Goal: Task Accomplishment & Management: Manage account settings

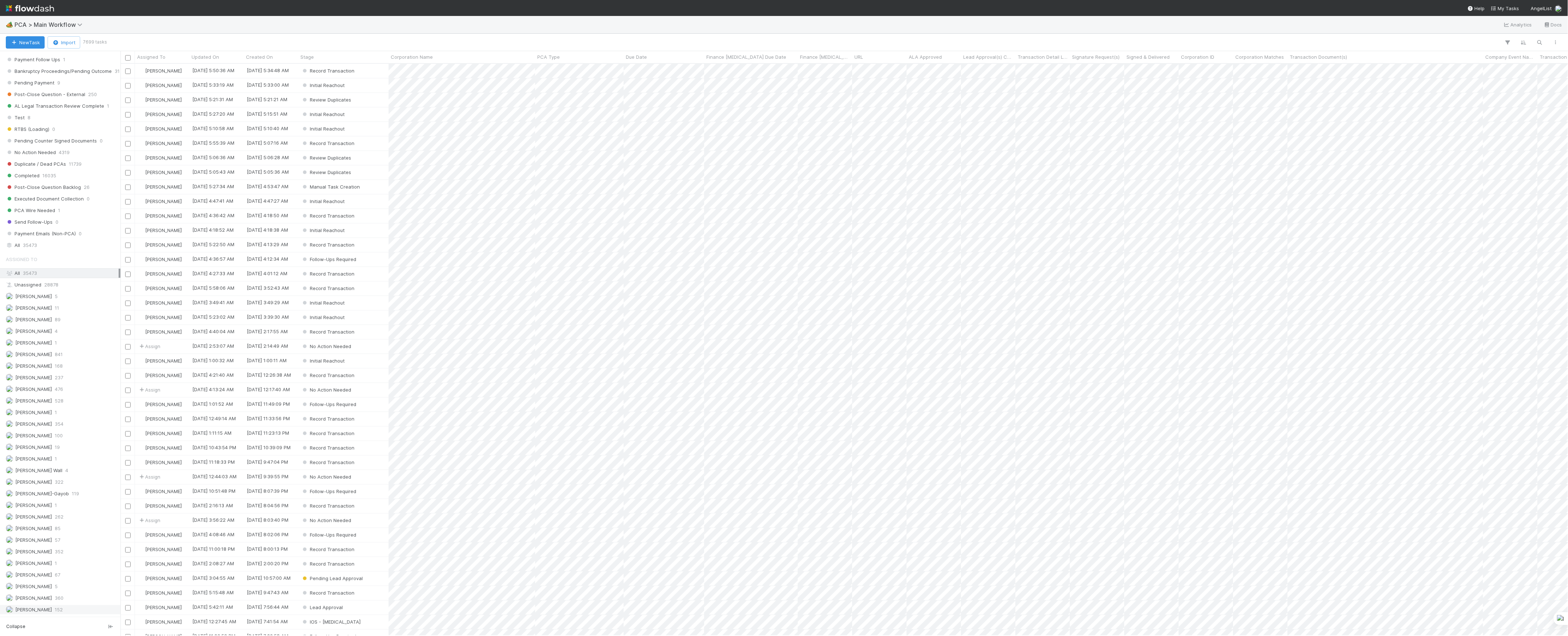
scroll to position [764, 0]
click at [56, 472] on span "57" at bounding box center [57, 470] width 5 height 9
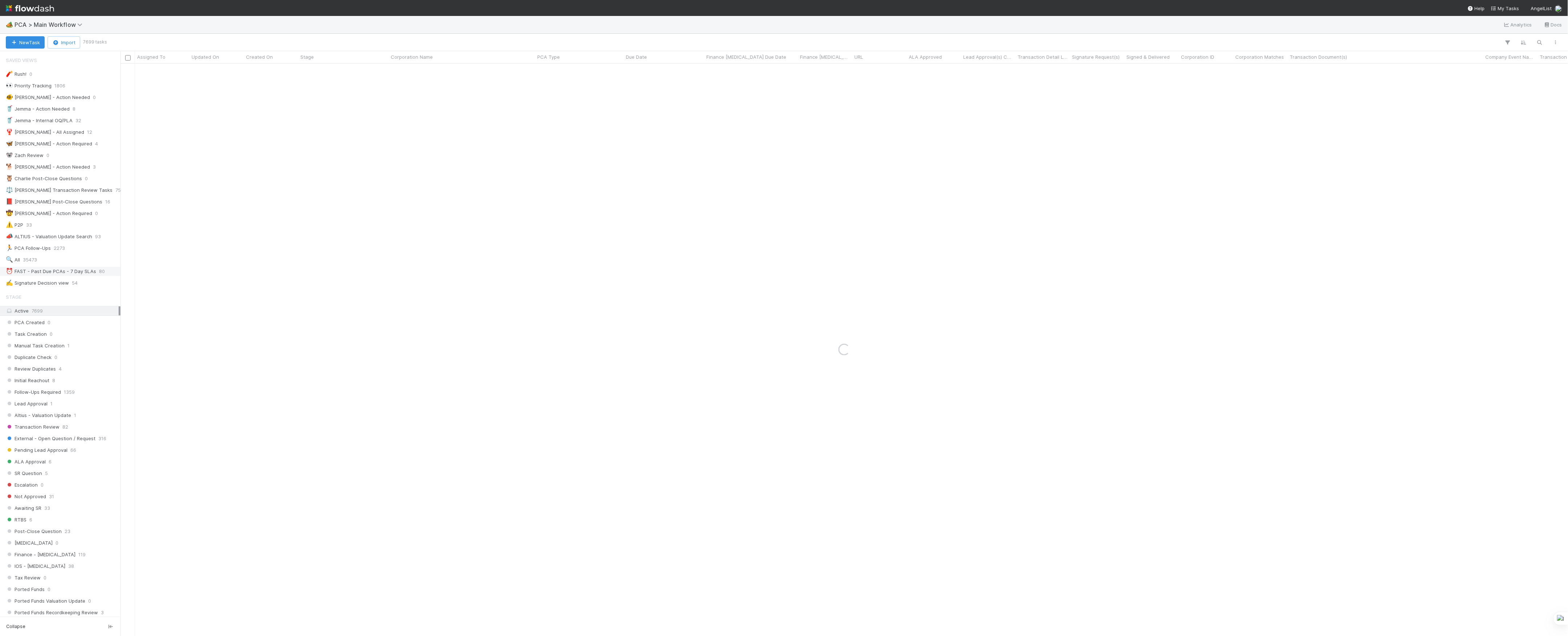
click at [69, 276] on div "⏰ FAST - Past Due PCAs - 7 Day SLAs" at bounding box center [51, 271] width 90 height 9
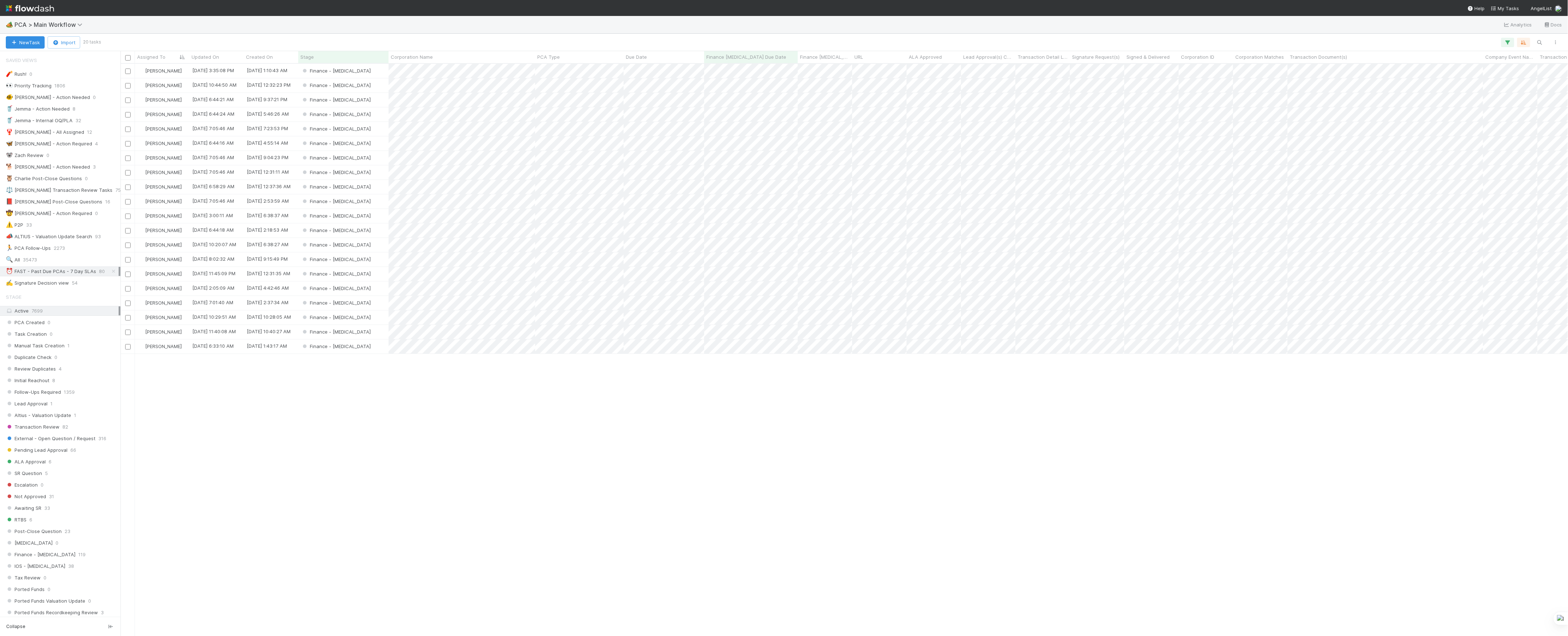
scroll to position [565, 1440]
click at [685, 506] on div "Marvey Fuentes 8/21/25, 3:35:08 PM 1/22/25, 1:10:43 AM Finance - ICU 0 2 0 Marv…" at bounding box center [844, 349] width 1448 height 571
click at [69, 288] on div "✍️ Signature Decision view 54" at bounding box center [62, 283] width 113 height 9
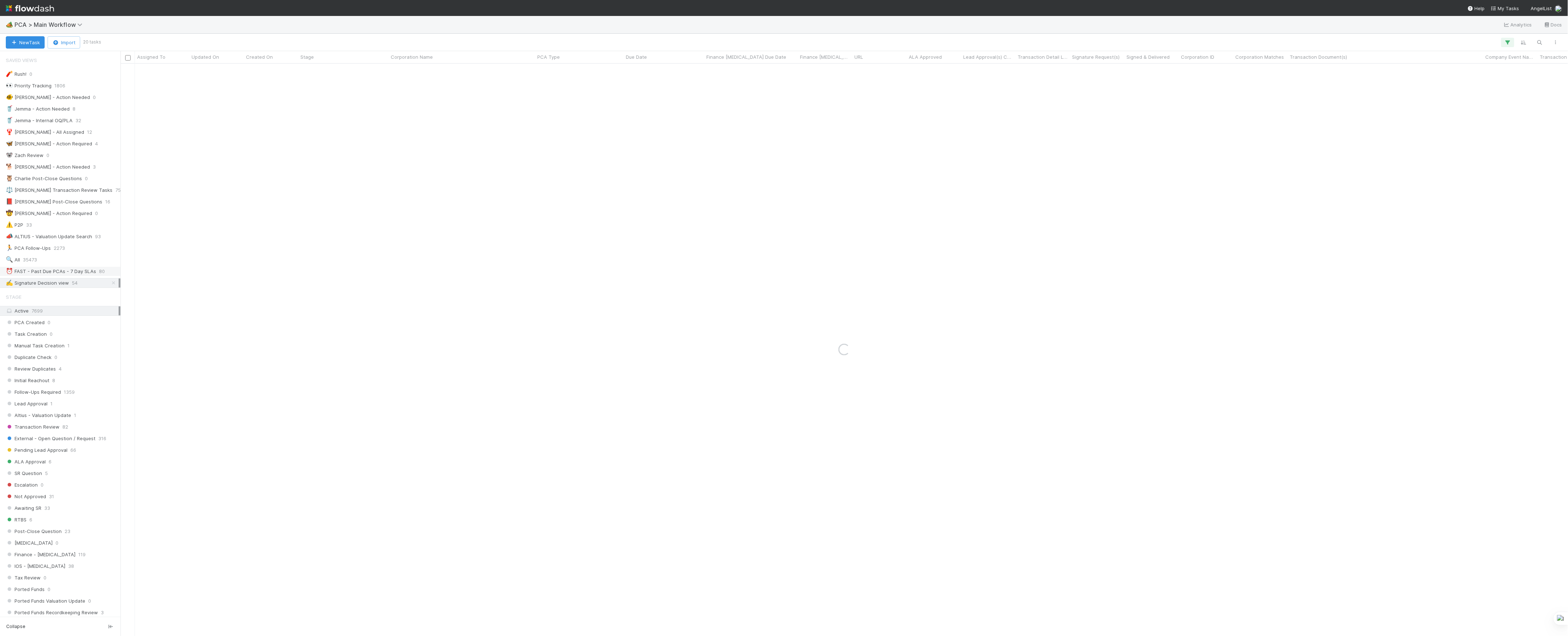
click at [68, 274] on div "⏰ FAST - Past Due PCAs - 7 Day SLAs" at bounding box center [51, 271] width 90 height 9
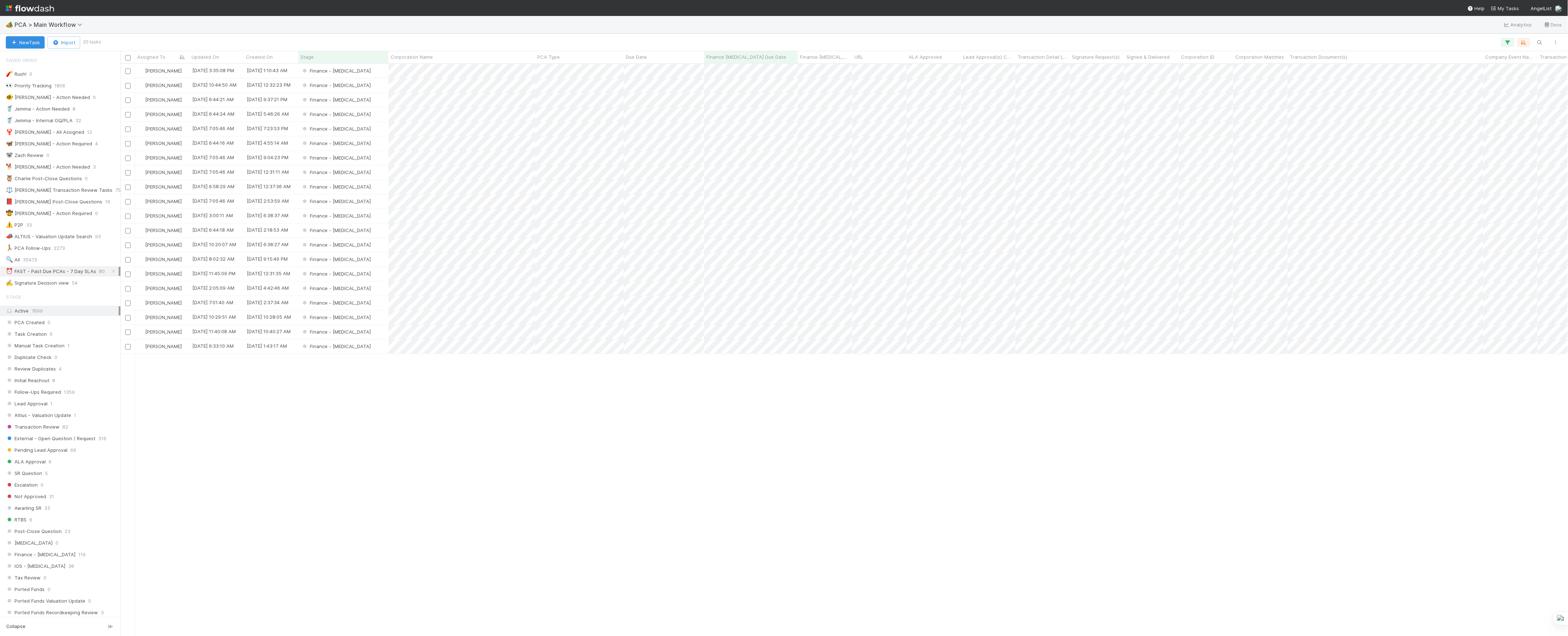
scroll to position [565, 1440]
click at [793, 595] on div "Marvey Fuentes 8/21/25, 3:35:08 PM 1/22/25, 1:10:43 AM Finance - ICU 0 2 0 Marv…" at bounding box center [844, 349] width 1448 height 571
click at [650, 559] on div "Marvey Fuentes 8/21/25, 3:35:08 PM 1/22/25, 1:10:43 AM Finance - ICU 0 2 0 Marv…" at bounding box center [844, 349] width 1448 height 571
click at [422, 55] on span "Corporation Name" at bounding box center [411, 57] width 42 height 7
click at [415, 71] on div "Sort A → Z" at bounding box center [433, 71] width 83 height 11
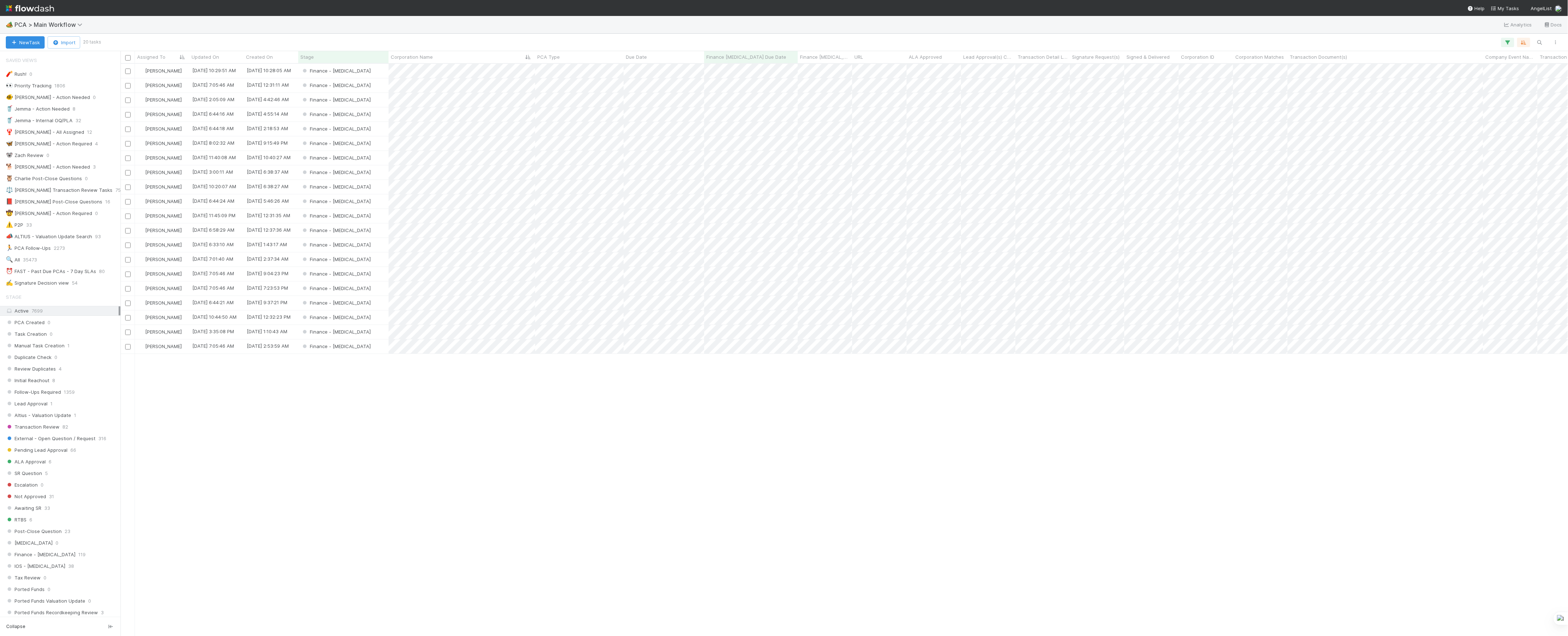
scroll to position [565, 1440]
click at [371, 73] on div "Finance - [MEDICAL_DATA]" at bounding box center [343, 71] width 90 height 14
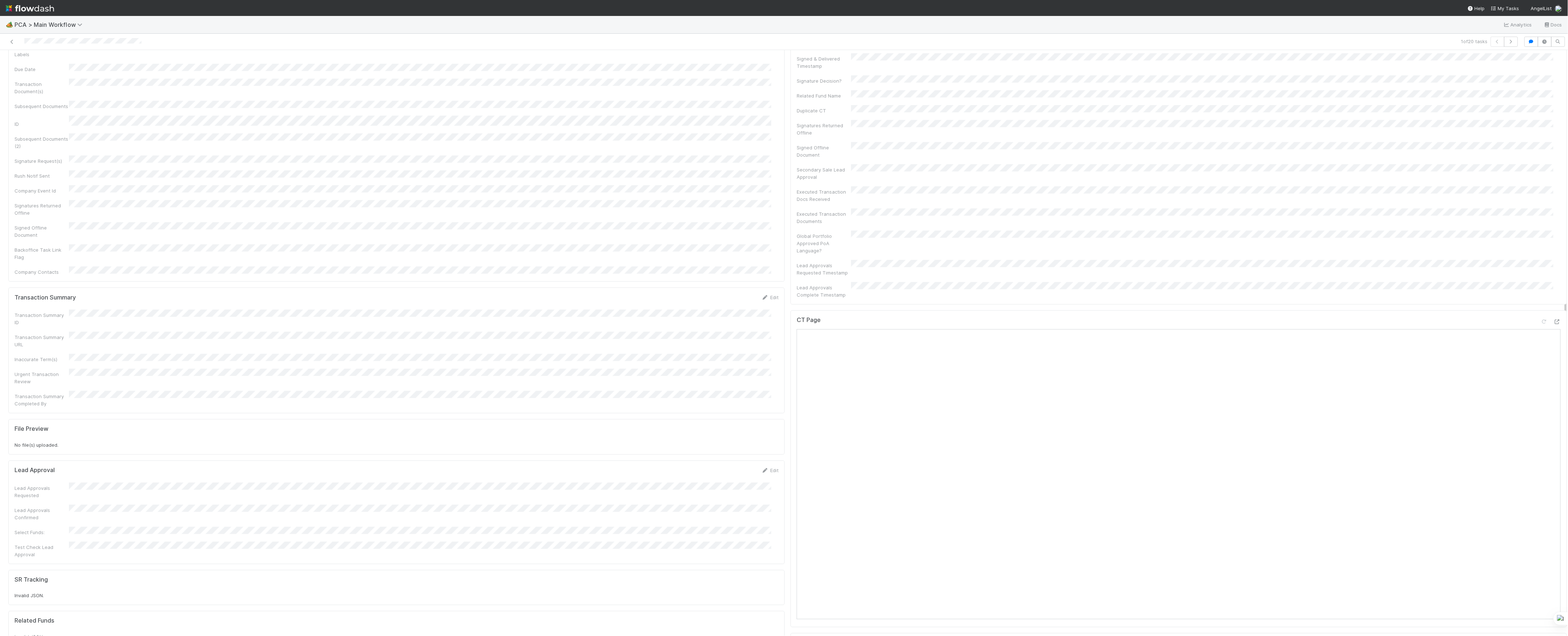
scroll to position [386, 0]
click at [1553, 348] on icon at bounding box center [1557, 351] width 7 height 5
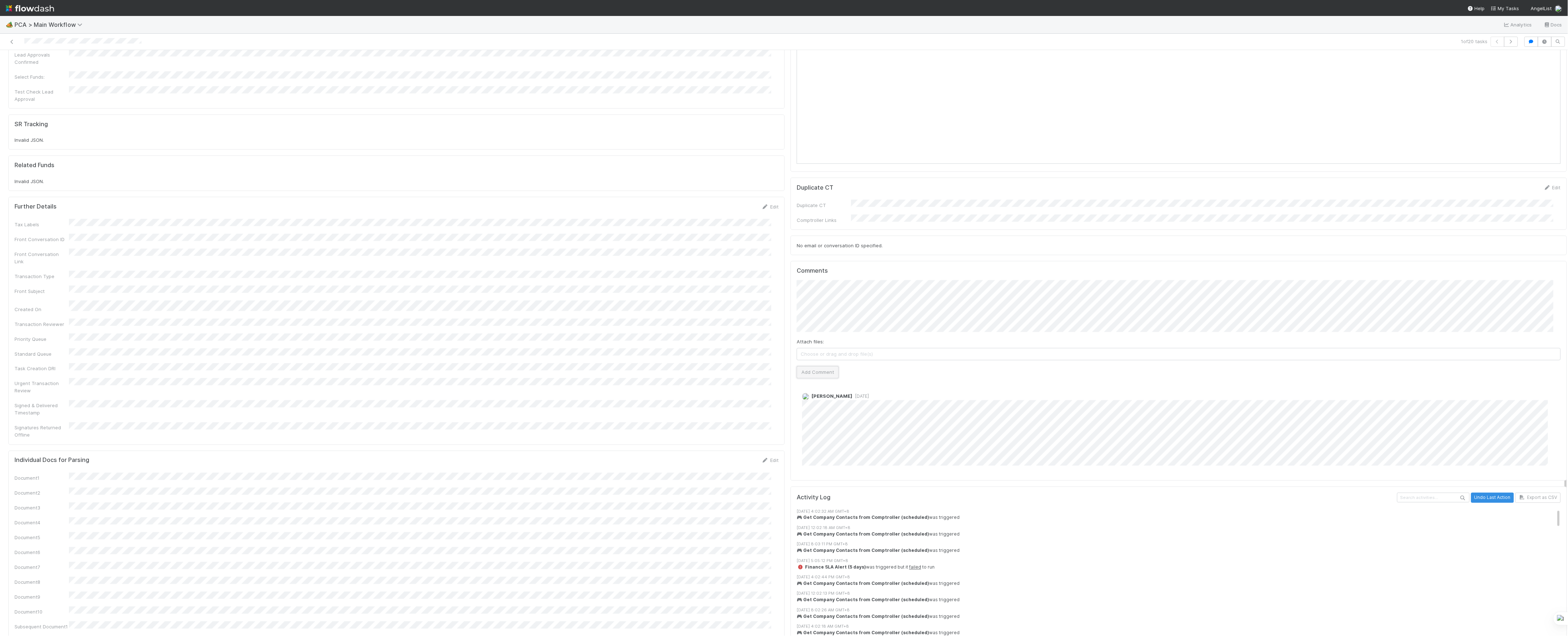
click at [821, 366] on button "Add Comment" at bounding box center [817, 372] width 42 height 12
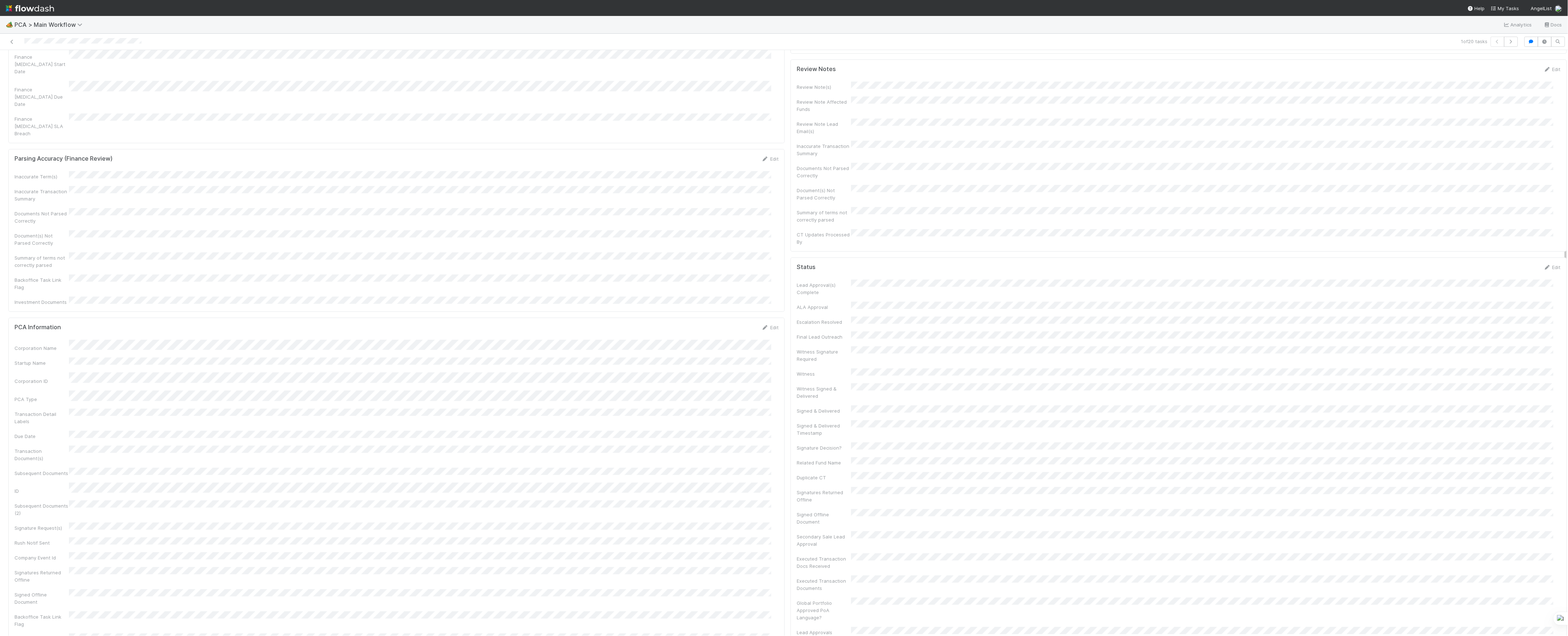
scroll to position [0, 0]
click at [105, 60] on span "[PERSON_NAME]" at bounding box center [123, 62] width 37 height 6
click at [732, 142] on div at bounding box center [784, 318] width 1568 height 636
click at [827, 547] on link "Delete" at bounding box center [830, 550] width 15 height 6
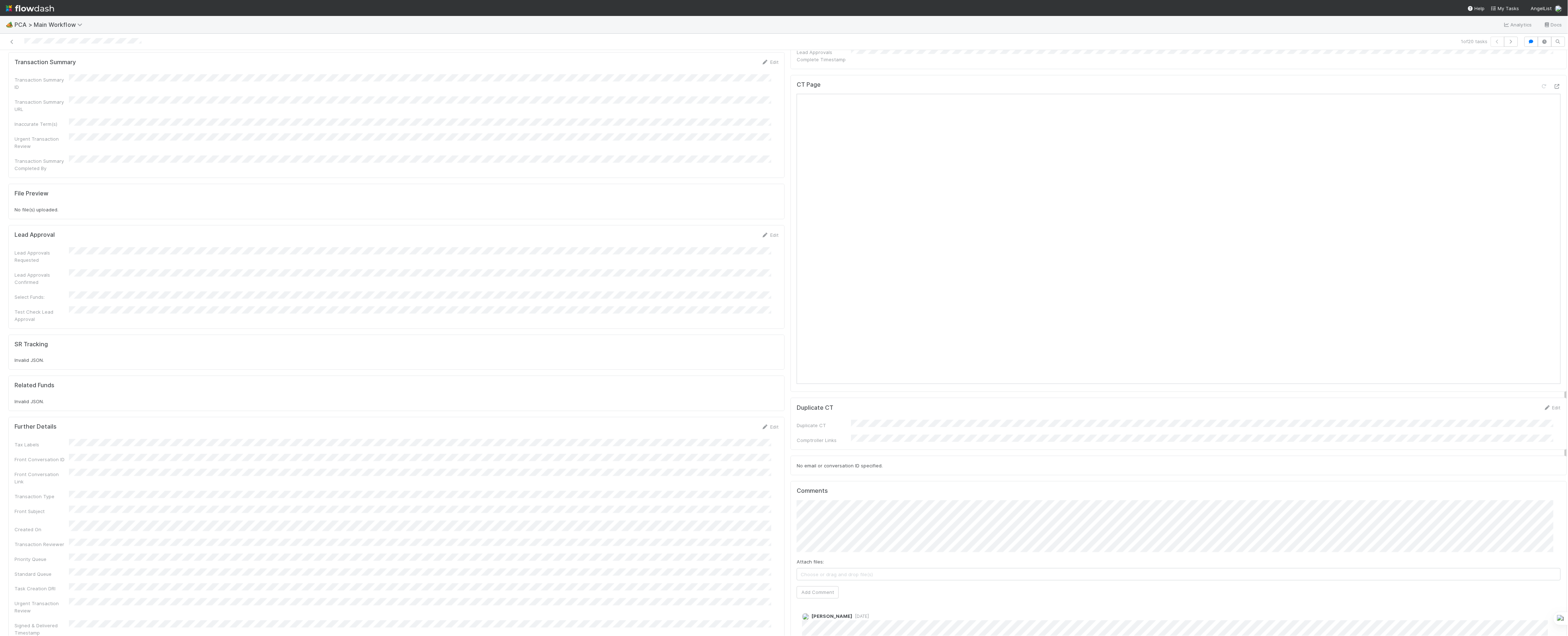
scroll to position [677, 0]
type input "https://comptroller.internal.angellist.com/v/review_data_change_requests?compan…"
click button "Ok" at bounding box center [942, 445] width 16 height 12
click at [816, 560] on button "Add Comment" at bounding box center [817, 566] width 42 height 12
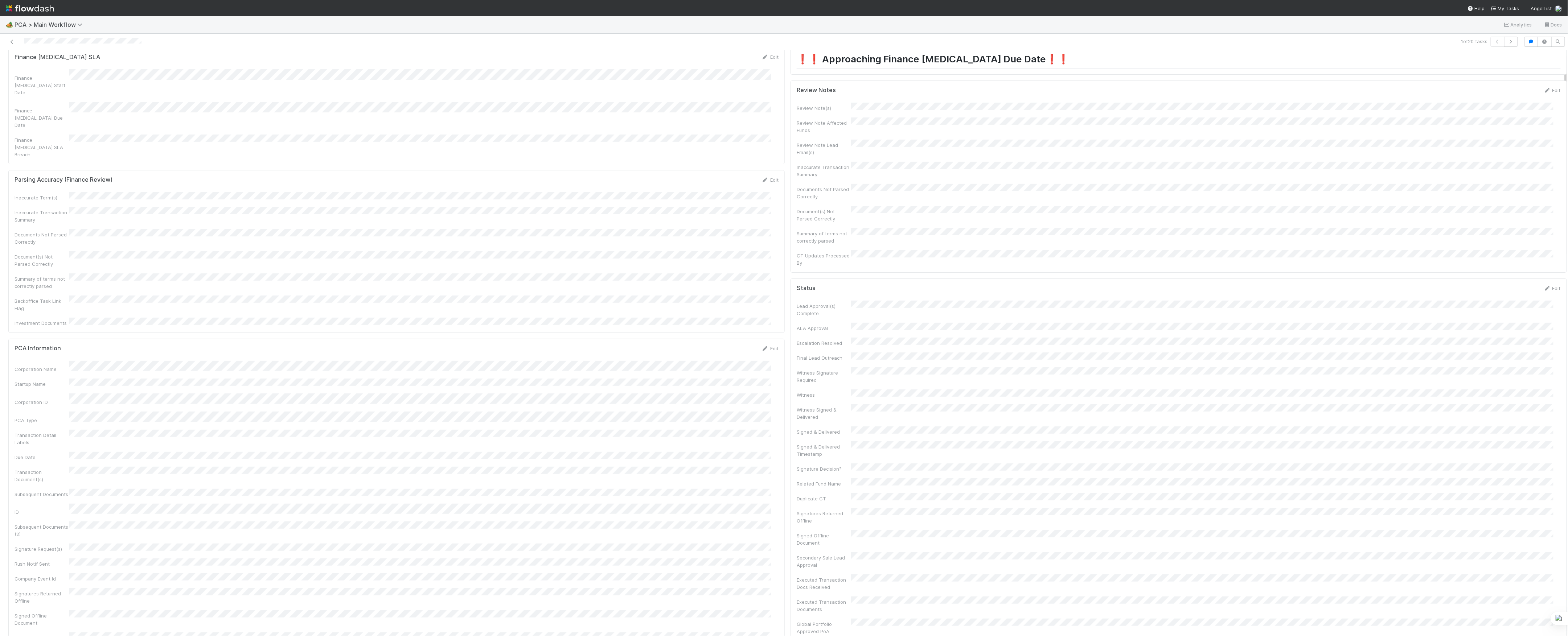
scroll to position [0, 0]
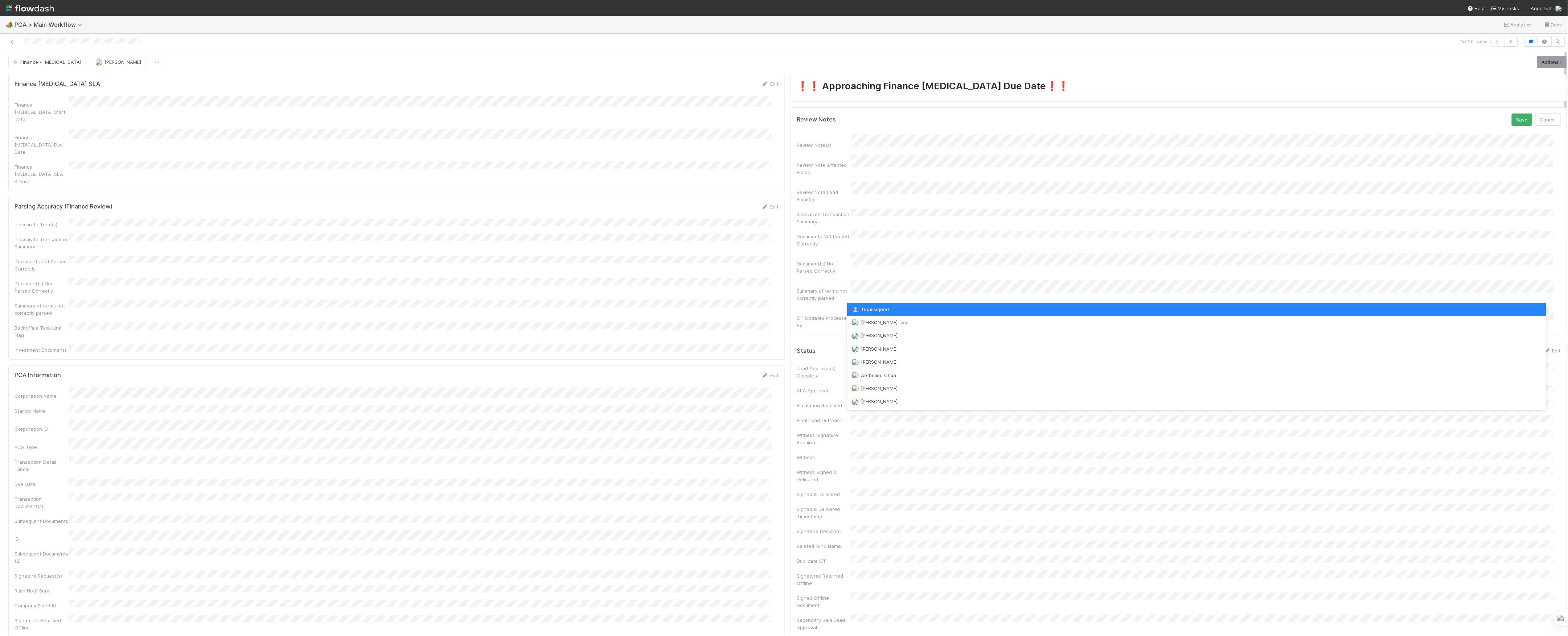
click at [872, 320] on span "Marvey Fuentes you" at bounding box center [884, 323] width 47 height 6
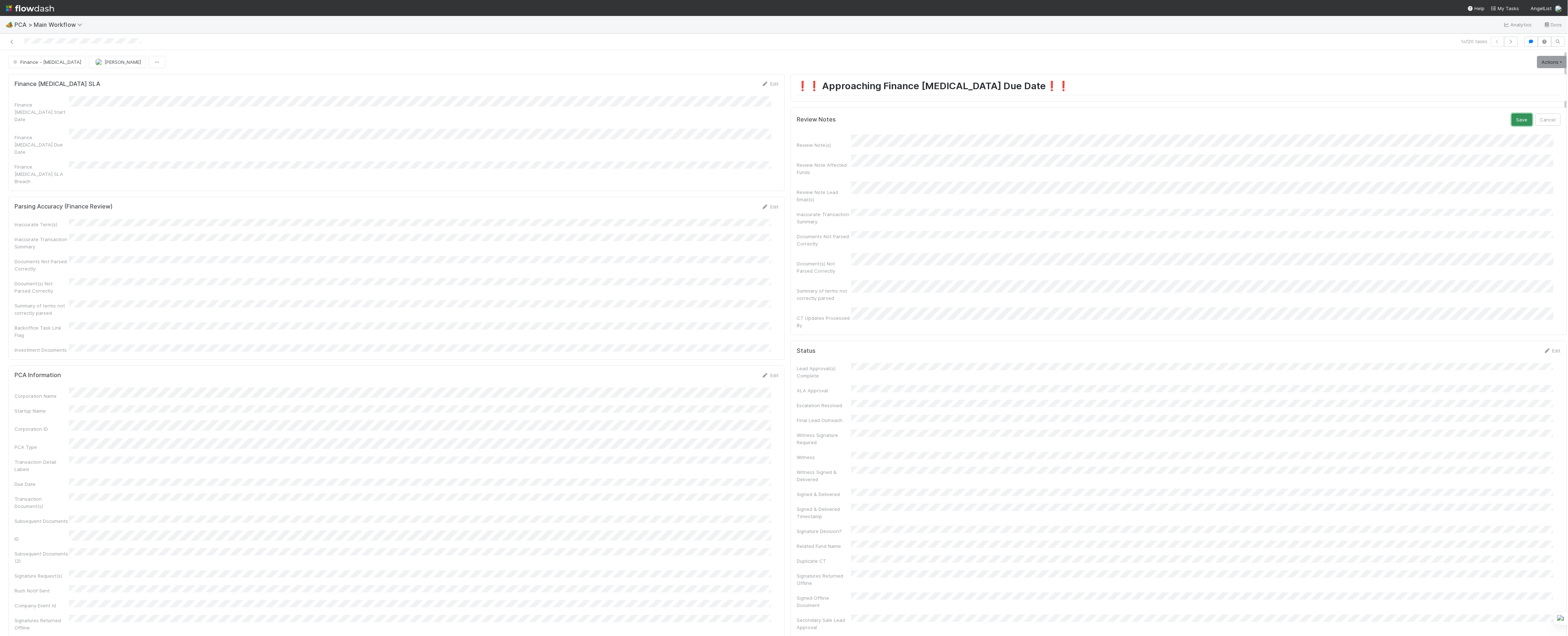
click at [1512, 124] on button "Save" at bounding box center [1522, 120] width 21 height 12
click at [1519, 60] on div "Finance - ICU Marvey Fuentes Actions Finish Move to Post-Close Question Move to…" at bounding box center [788, 62] width 1559 height 12
click at [1537, 60] on link "Actions" at bounding box center [1552, 62] width 30 height 12
click at [1455, 122] on button "Move to DCR Review" at bounding box center [1510, 117] width 117 height 10
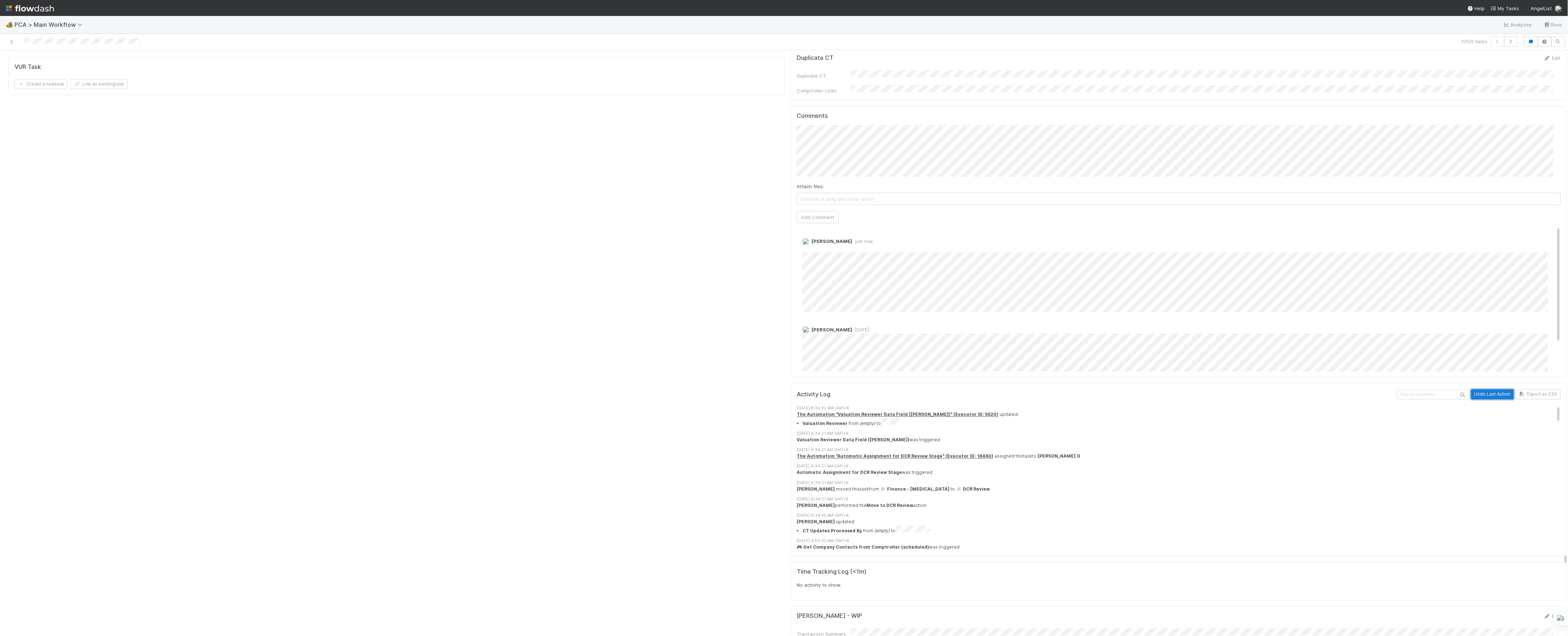
click at [1491, 390] on button "Undo Last Action" at bounding box center [1493, 394] width 43 height 10
click at [1496, 390] on button "Undo Last Action" at bounding box center [1493, 394] width 43 height 10
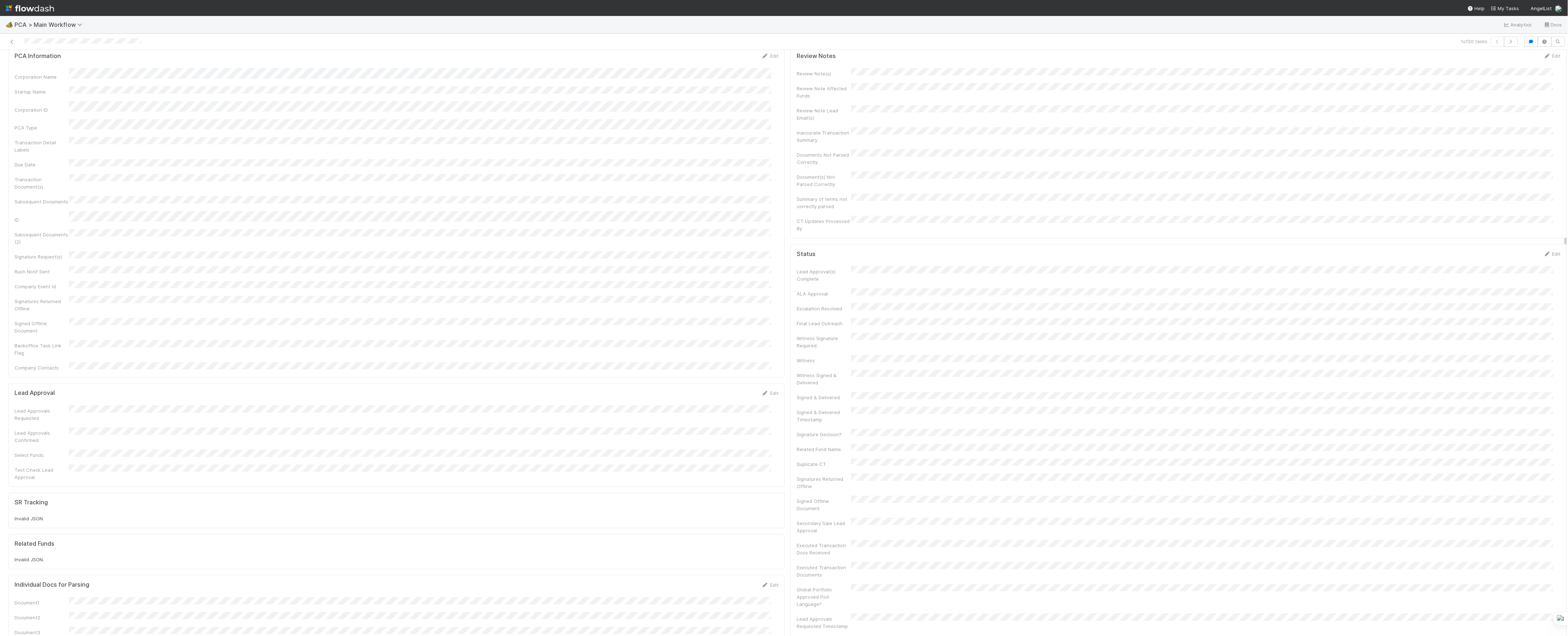
scroll to position [0, 0]
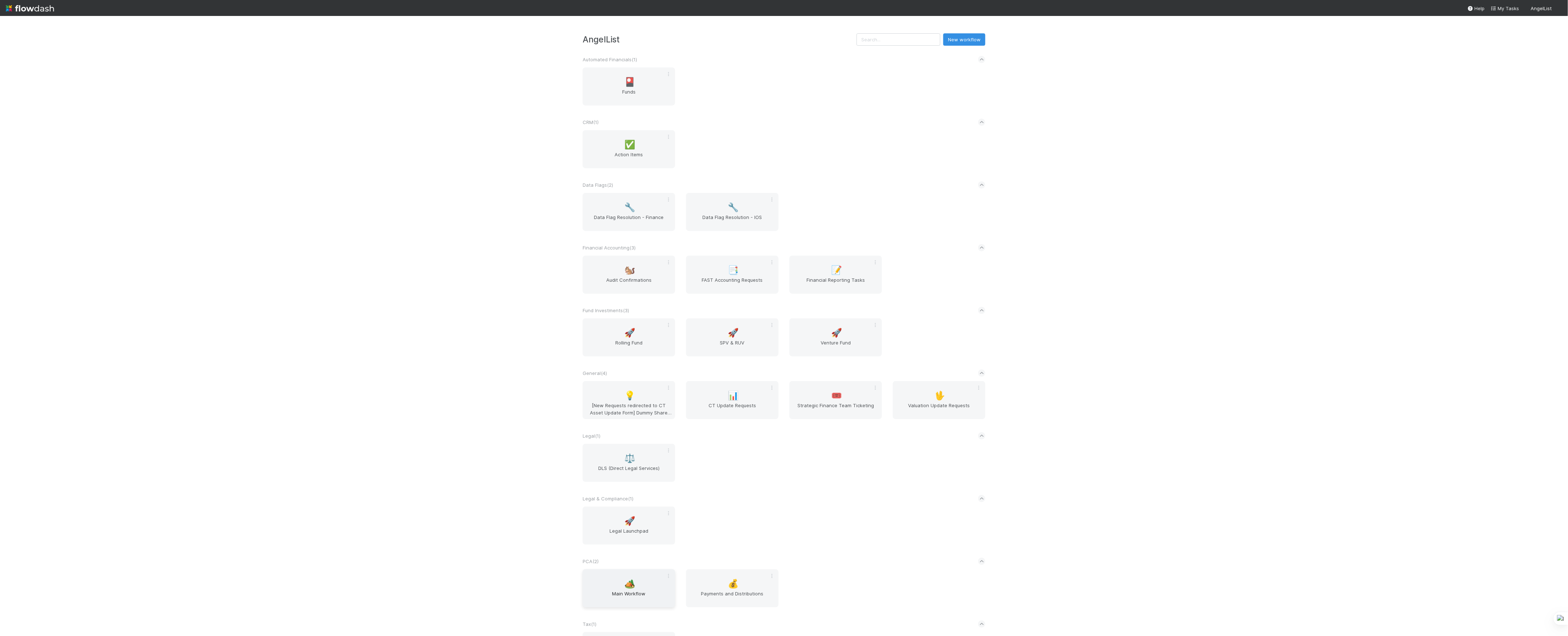
click at [612, 599] on span "Main Workflow" at bounding box center [629, 598] width 86 height 15
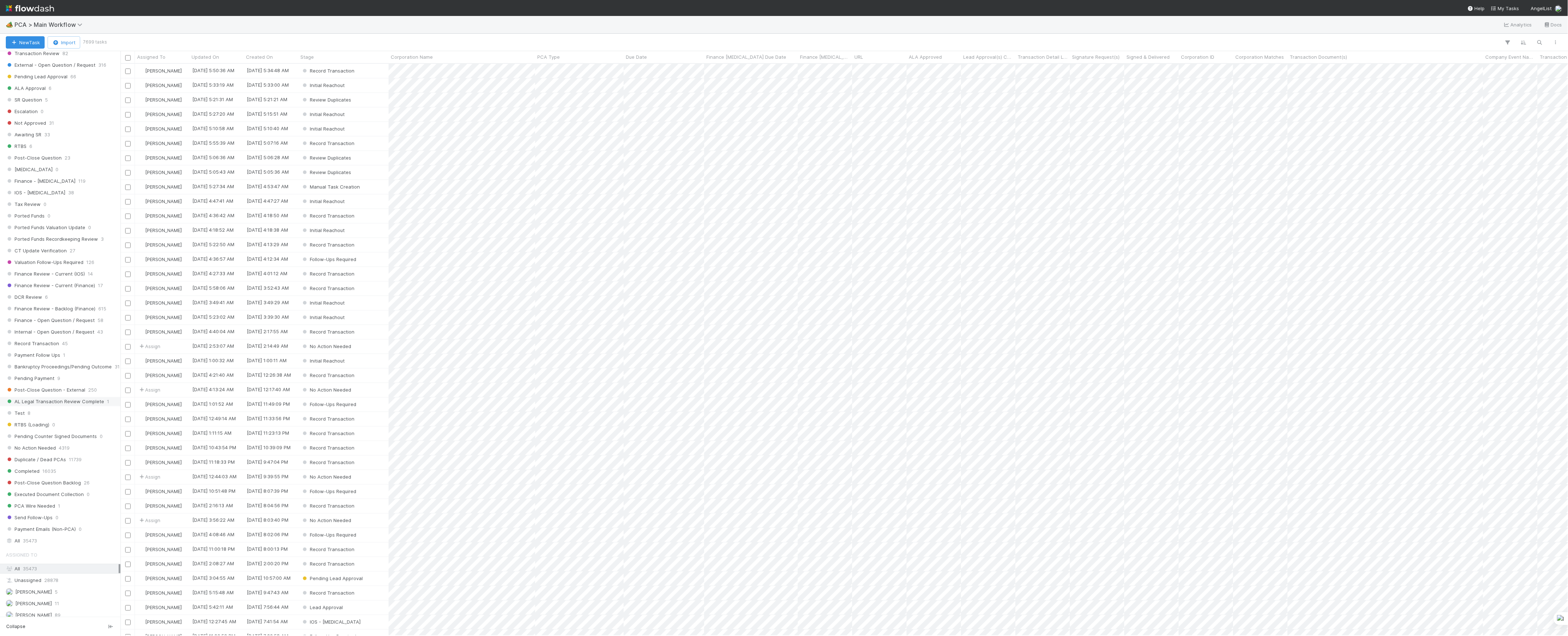
scroll to position [435, 0]
click at [18, 229] on div "Stage Active 7699 PCA Created 0 Task Creation 0 Manual Task Creation 1 Duplicat…" at bounding box center [60, 169] width 121 height 630
drag, startPoint x: 18, startPoint y: 229, endPoint x: 71, endPoint y: 222, distance: 53.5
click at [71, 217] on span "Finance Review - Current (IOS)" at bounding box center [46, 212] width 79 height 9
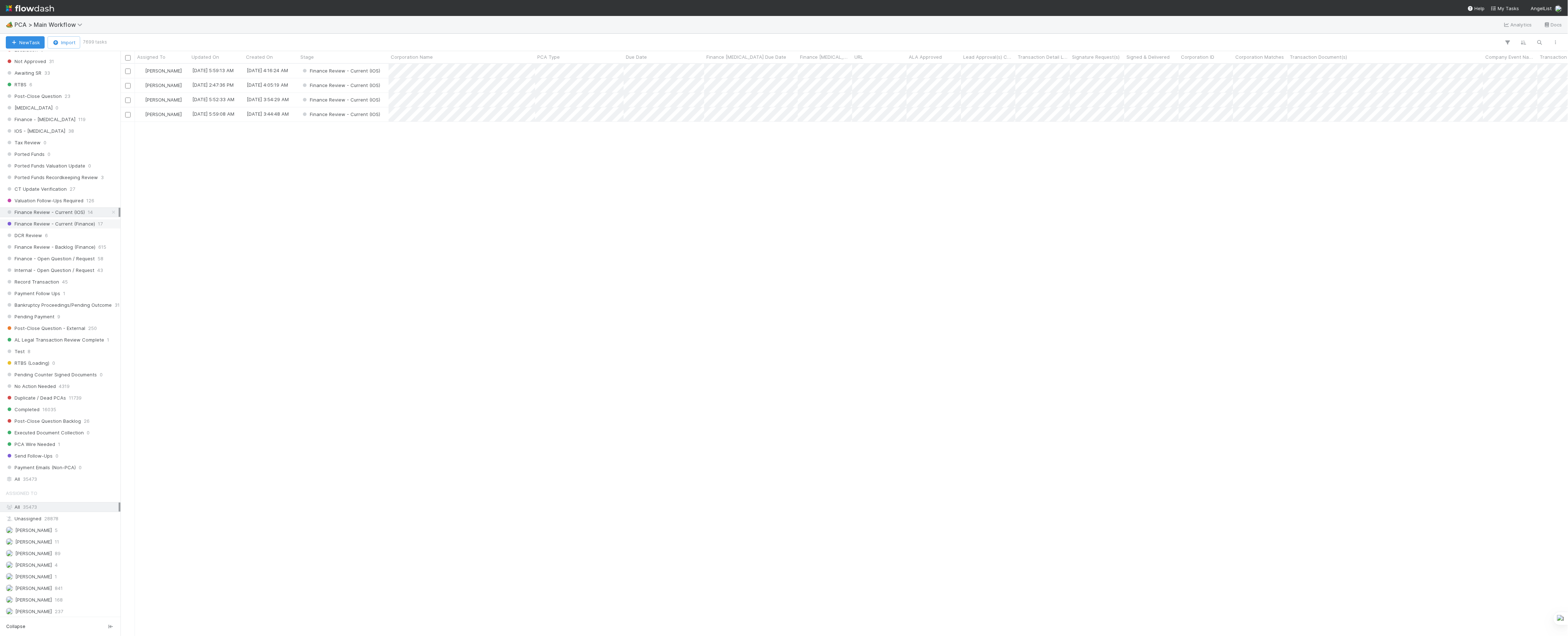
scroll to position [565, 1440]
click at [71, 228] on span "Finance Review - Current (Finance)" at bounding box center [51, 224] width 89 height 9
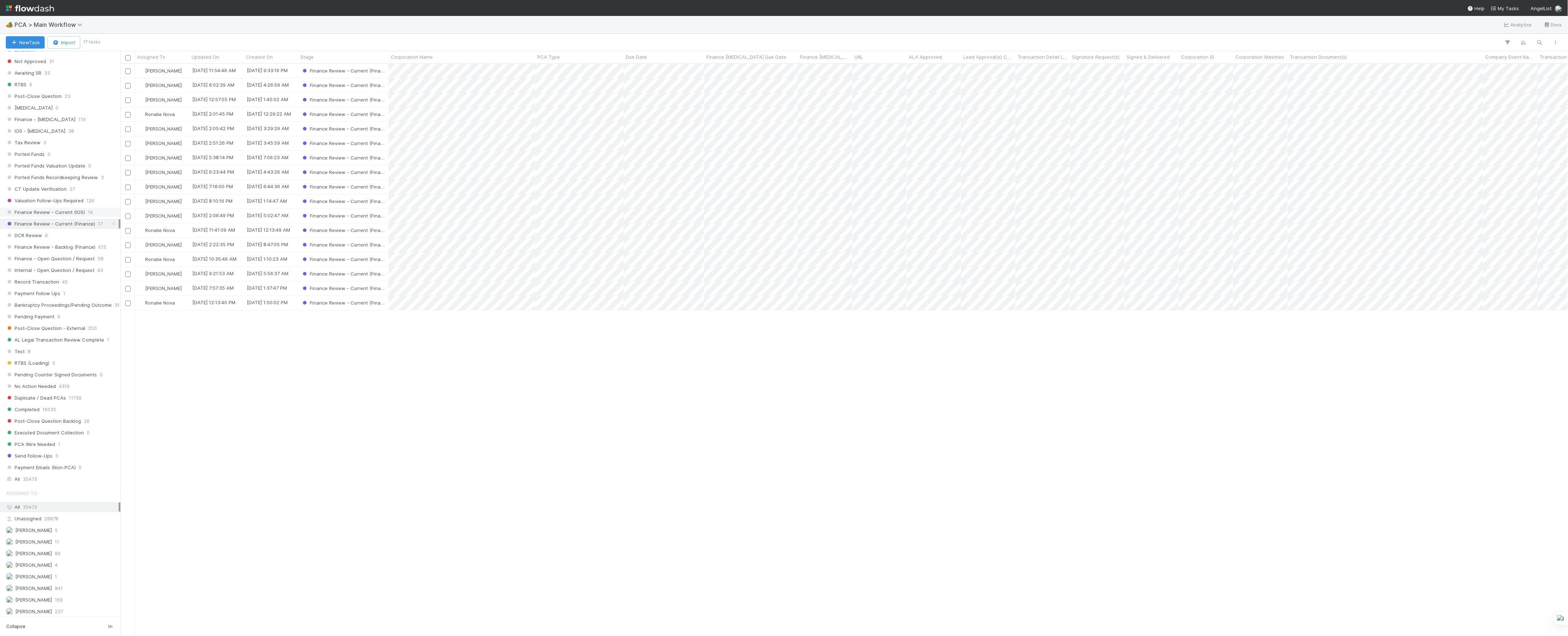
scroll to position [565, 1440]
click at [69, 217] on span "Finance Review - Current (IOS)" at bounding box center [46, 212] width 79 height 9
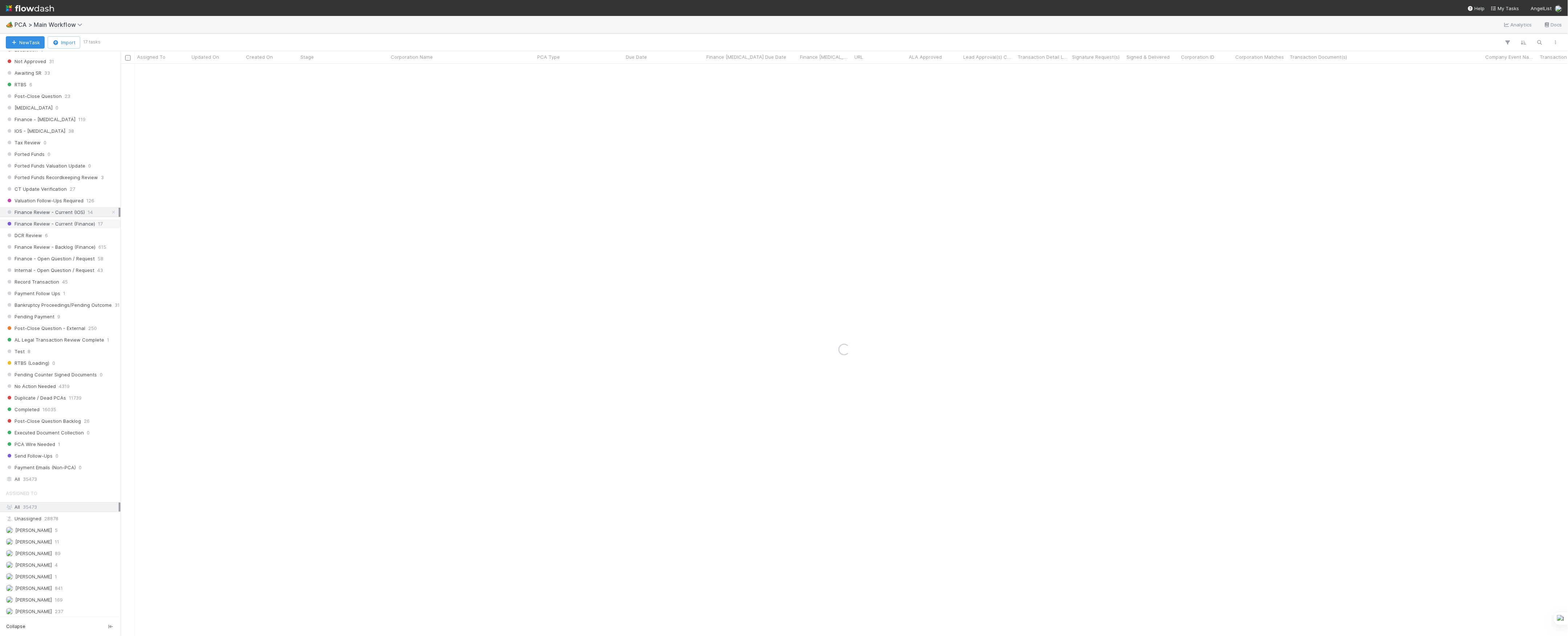
click at [68, 228] on span "Finance Review - Current (Finance)" at bounding box center [51, 224] width 89 height 9
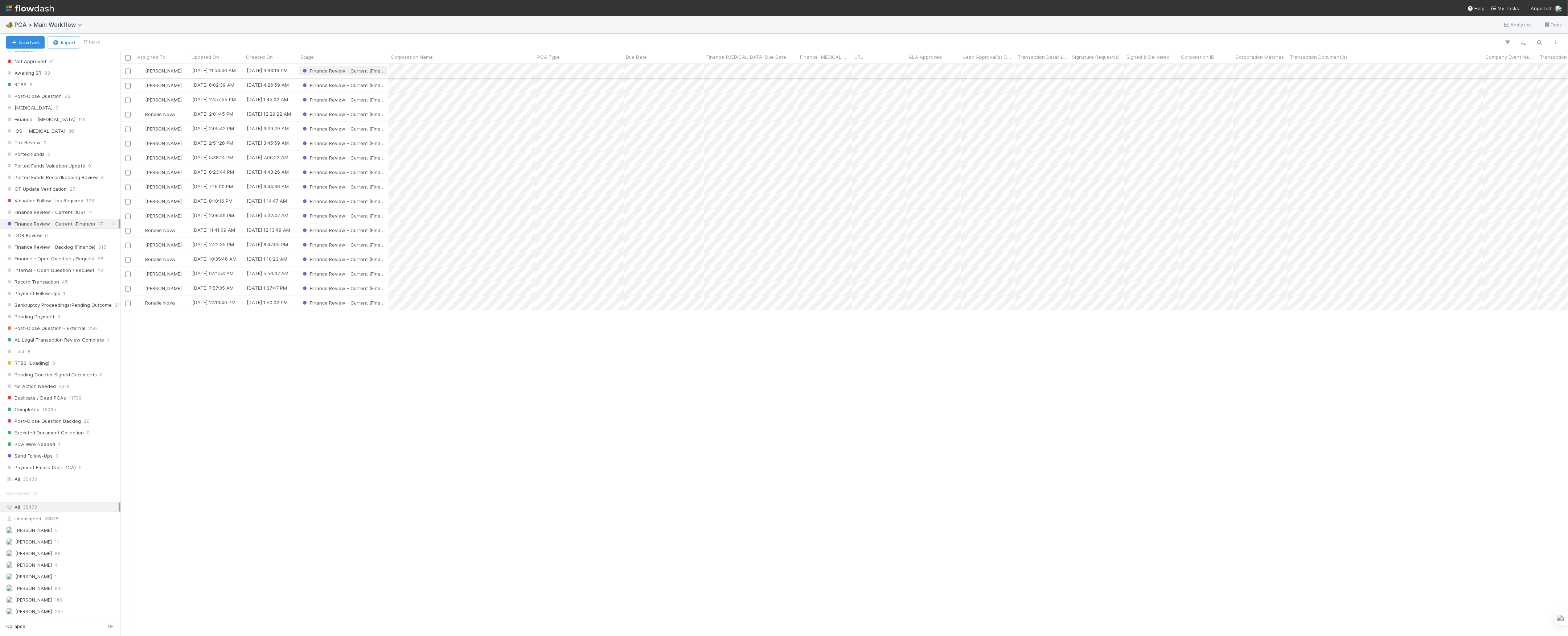
scroll to position [565, 1440]
click at [160, 158] on span "[PERSON_NAME]" at bounding box center [163, 158] width 37 height 6
click at [163, 244] on span "[PERSON_NAME]" at bounding box center [163, 245] width 37 height 6
click at [213, 330] on div "Kevin Fawcett 8/26/25, 11:54:46 AM 8/22/25, 9:33:16 PM Finance Review - Current…" at bounding box center [844, 349] width 1448 height 571
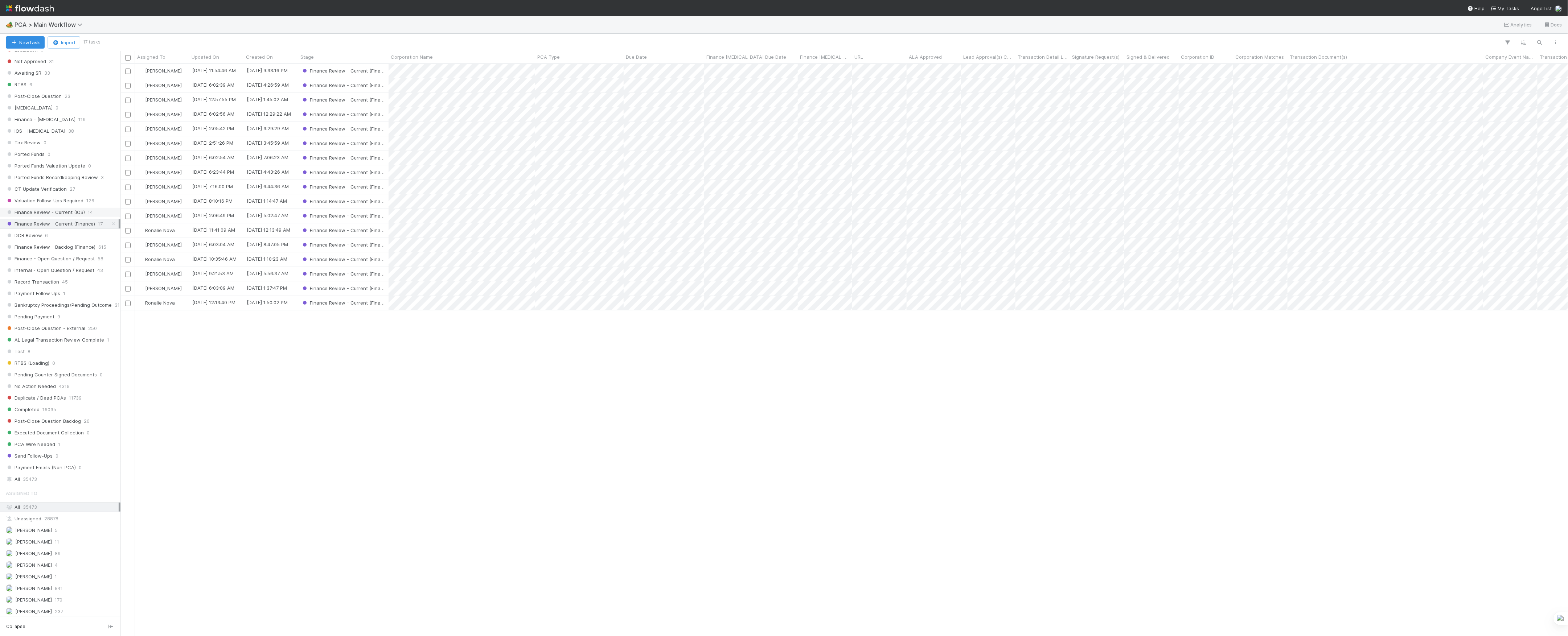
click at [57, 217] on span "Finance Review - Current (IOS)" at bounding box center [46, 212] width 79 height 9
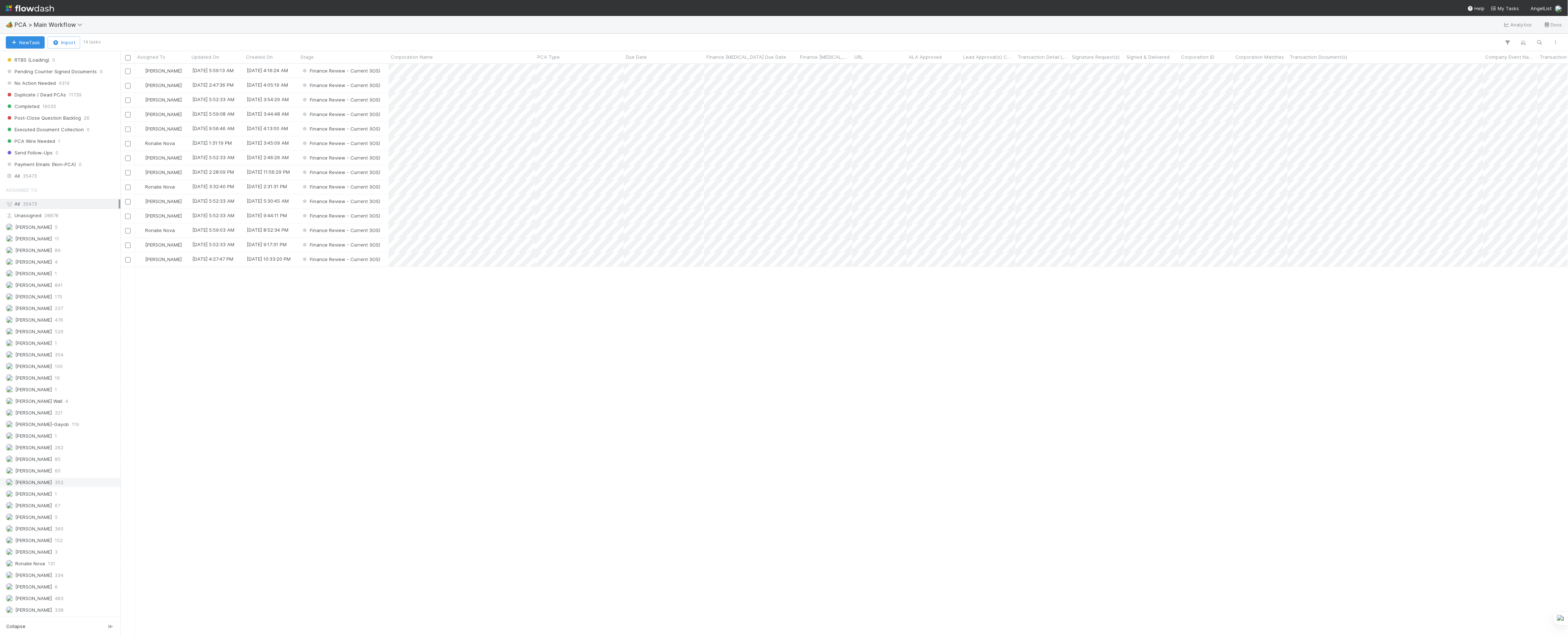
scroll to position [764, 0]
click at [33, 469] on span "[PERSON_NAME]" at bounding box center [33, 471] width 37 height 6
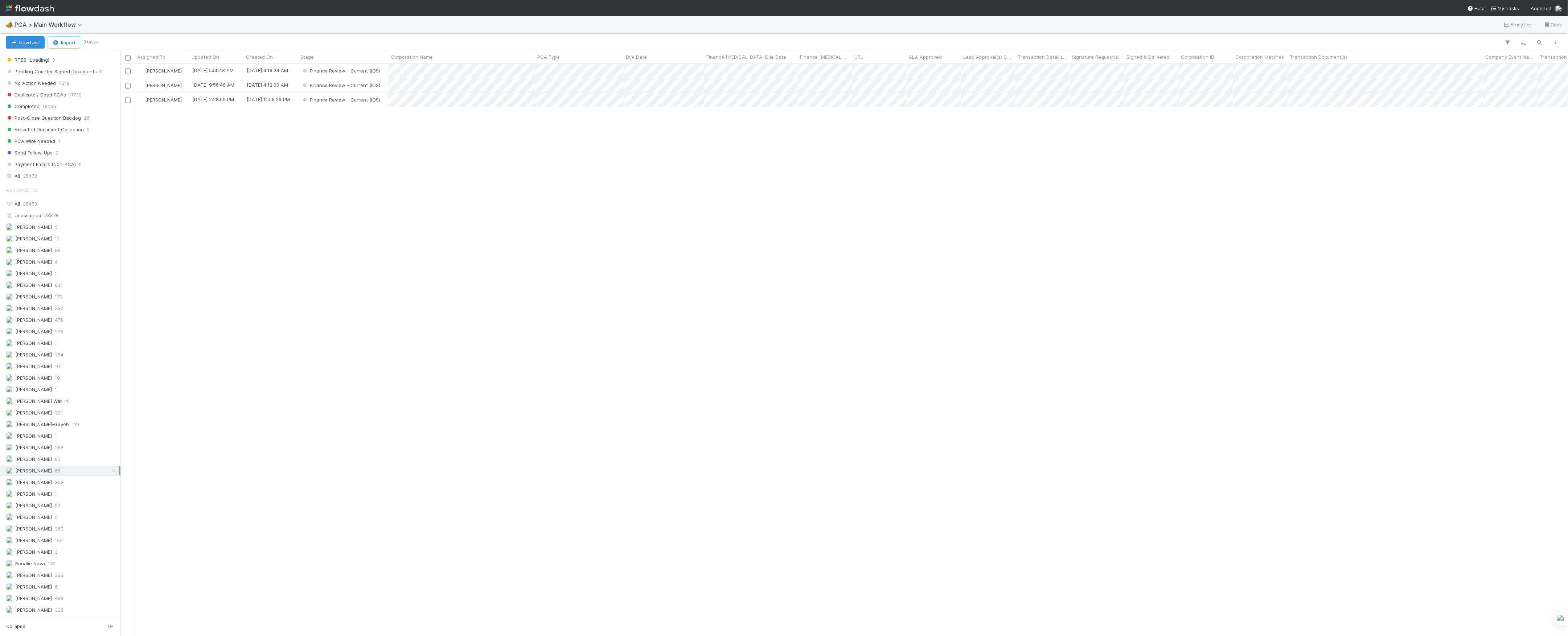
scroll to position [565, 1440]
click at [377, 256] on div "Marvey Fuentes 8/27/25, 5:59:13 AM 8/26/25, 4:16:24 AM Finance Review - Current…" at bounding box center [844, 349] width 1448 height 571
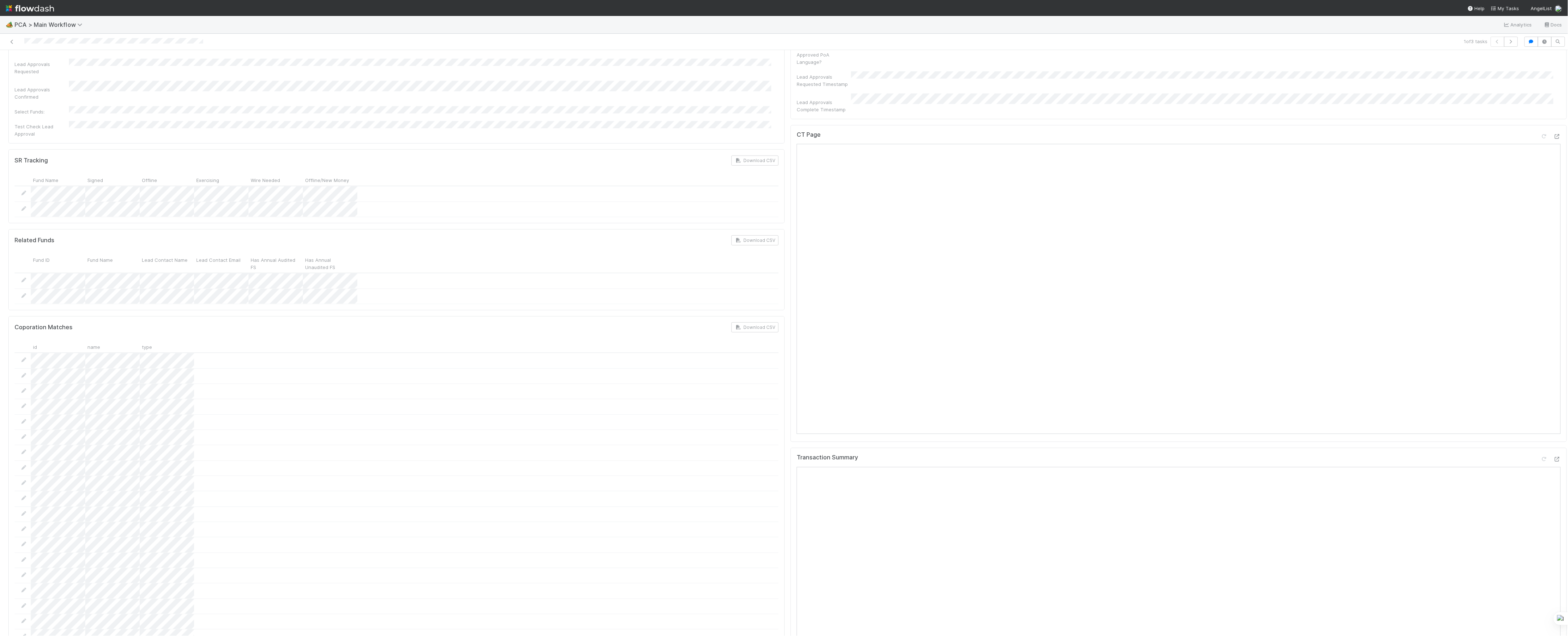
scroll to position [483, 0]
click at [1553, 224] on icon at bounding box center [1557, 226] width 7 height 5
click at [1553, 547] on icon at bounding box center [1557, 550] width 7 height 5
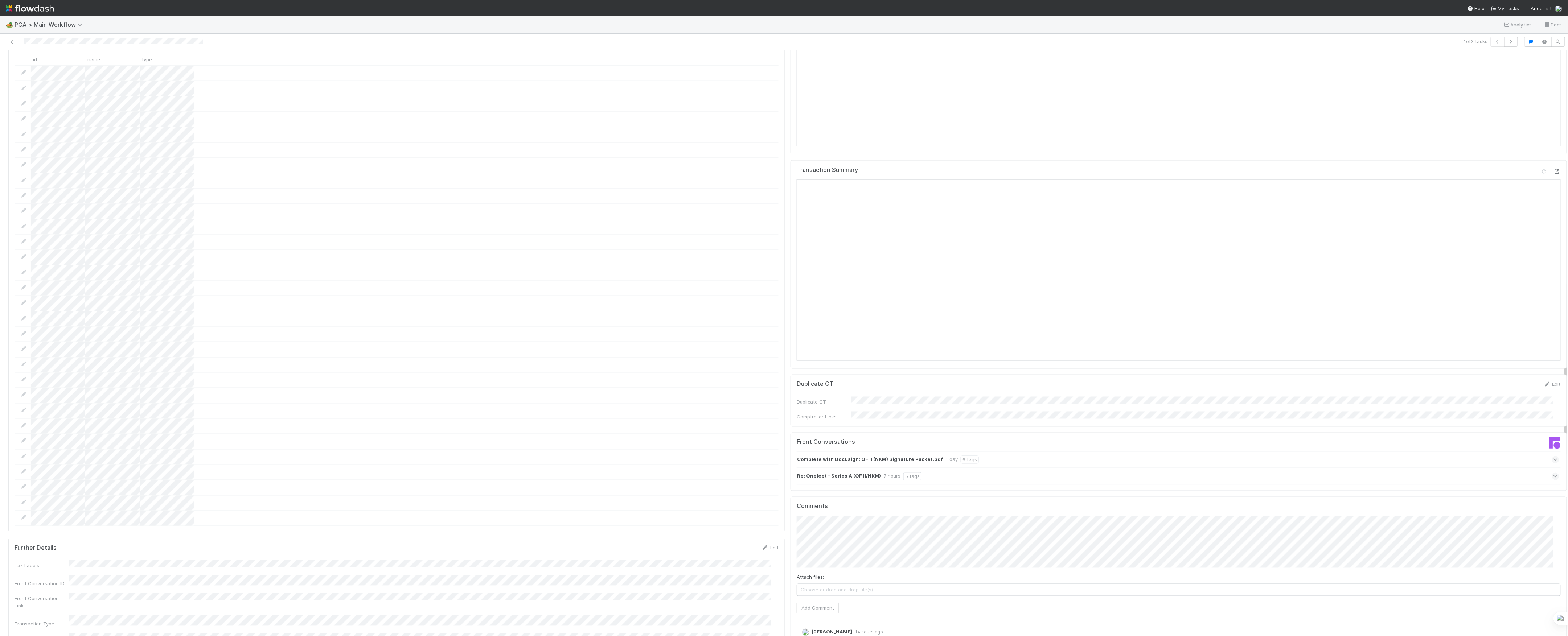
scroll to position [919, 0]
click at [797, 545] on button "Add Comment" at bounding box center [817, 551] width 42 height 12
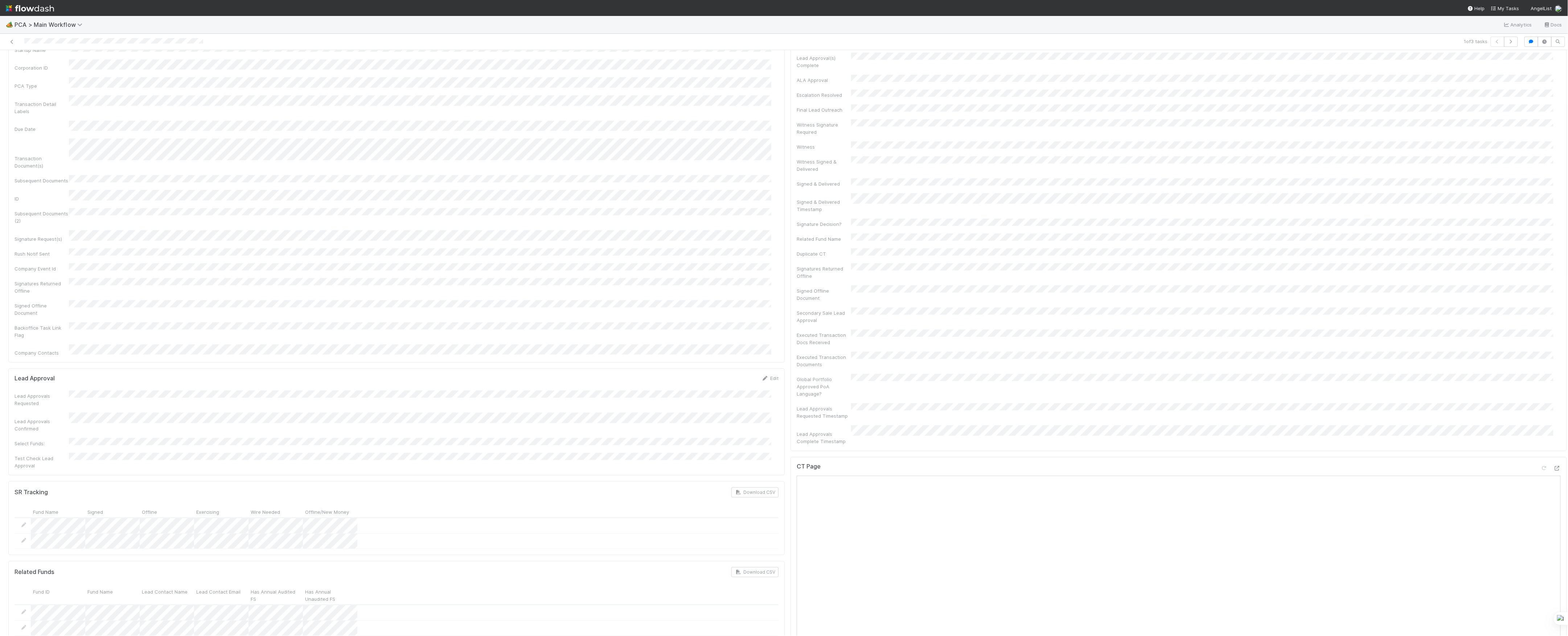
scroll to position [0, 0]
click at [44, 64] on span "Finance Review - Current (IOS)" at bounding box center [51, 62] width 79 height 6
click at [113, 59] on button "button" at bounding box center [121, 62] width 16 height 12
click at [102, 60] on div "Duplicate Delete" at bounding box center [784, 318] width 1568 height 636
click at [102, 60] on span "[PERSON_NAME]" at bounding box center [87, 62] width 37 height 6
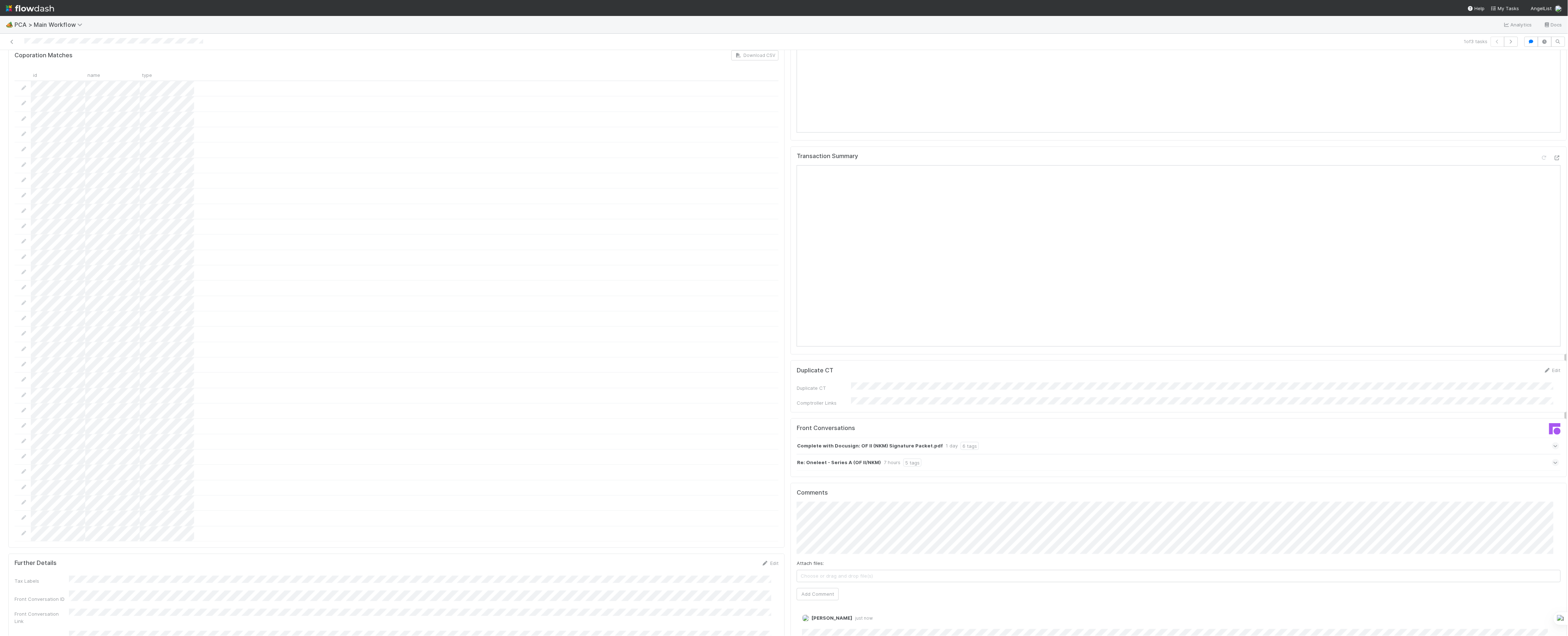
scroll to position [435, 0]
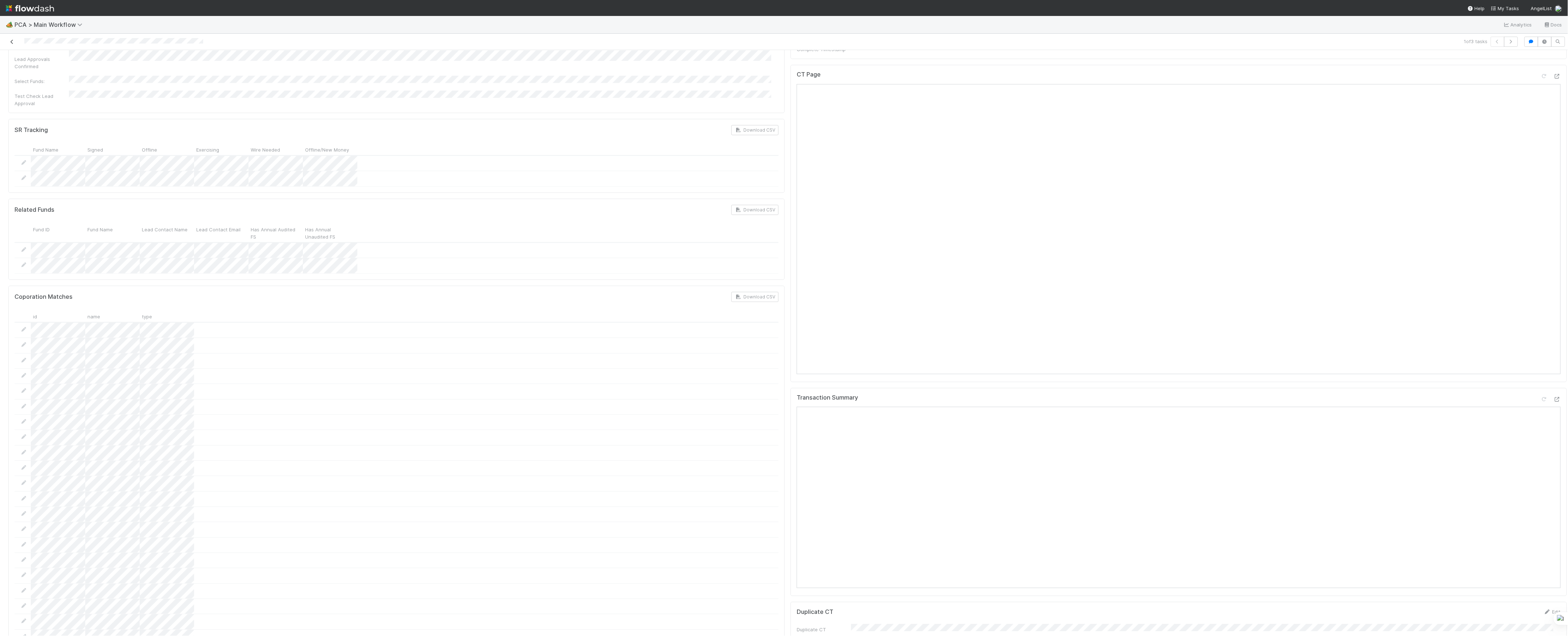
click at [12, 41] on icon at bounding box center [12, 42] width 7 height 5
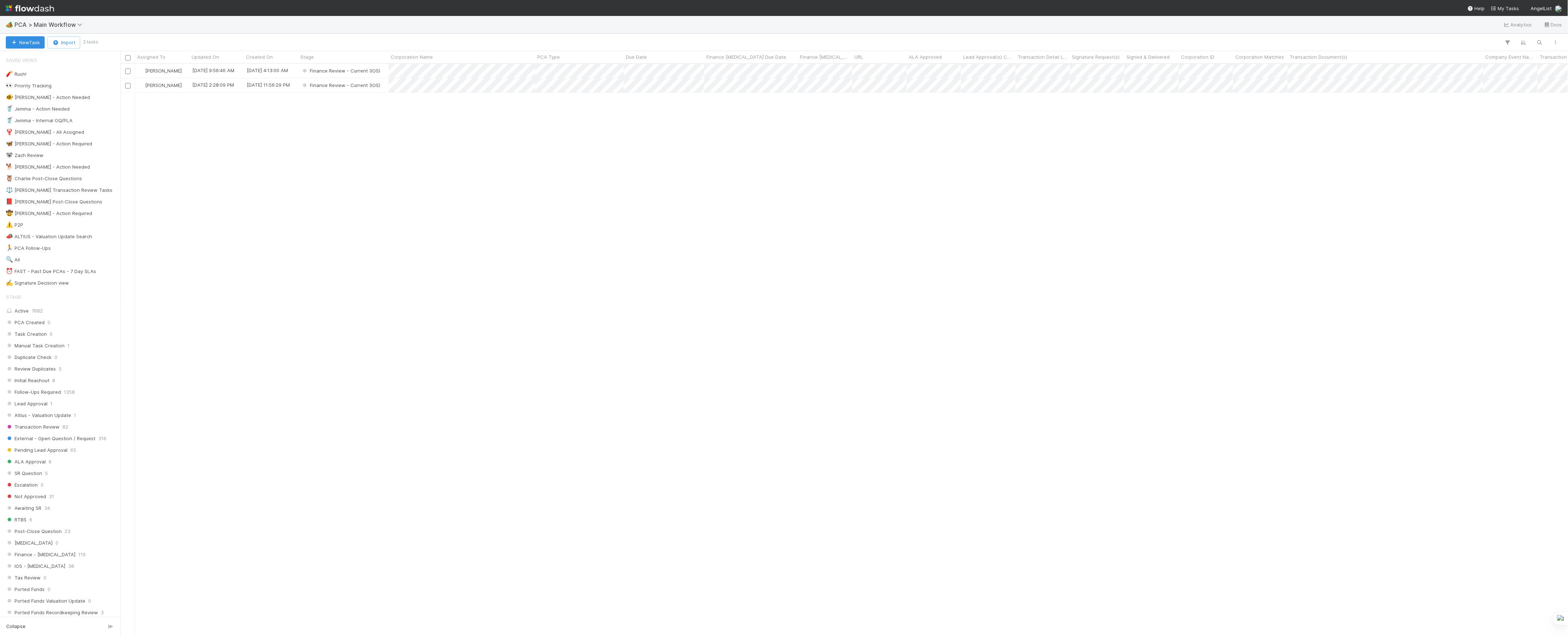
scroll to position [565, 1440]
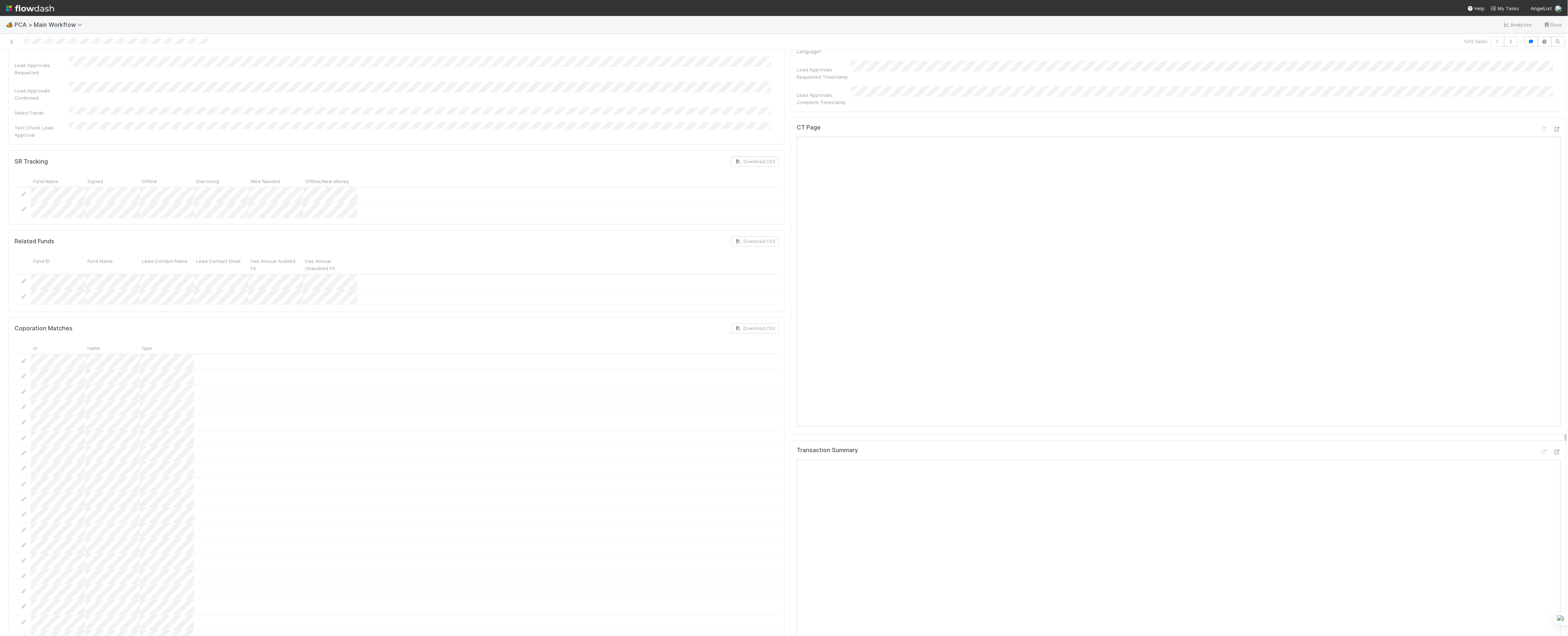
scroll to position [581, 0]
drag, startPoint x: 1544, startPoint y: 73, endPoint x: 1541, endPoint y: 75, distance: 3.6
click at [1553, 127] on icon at bounding box center [1557, 130] width 7 height 5
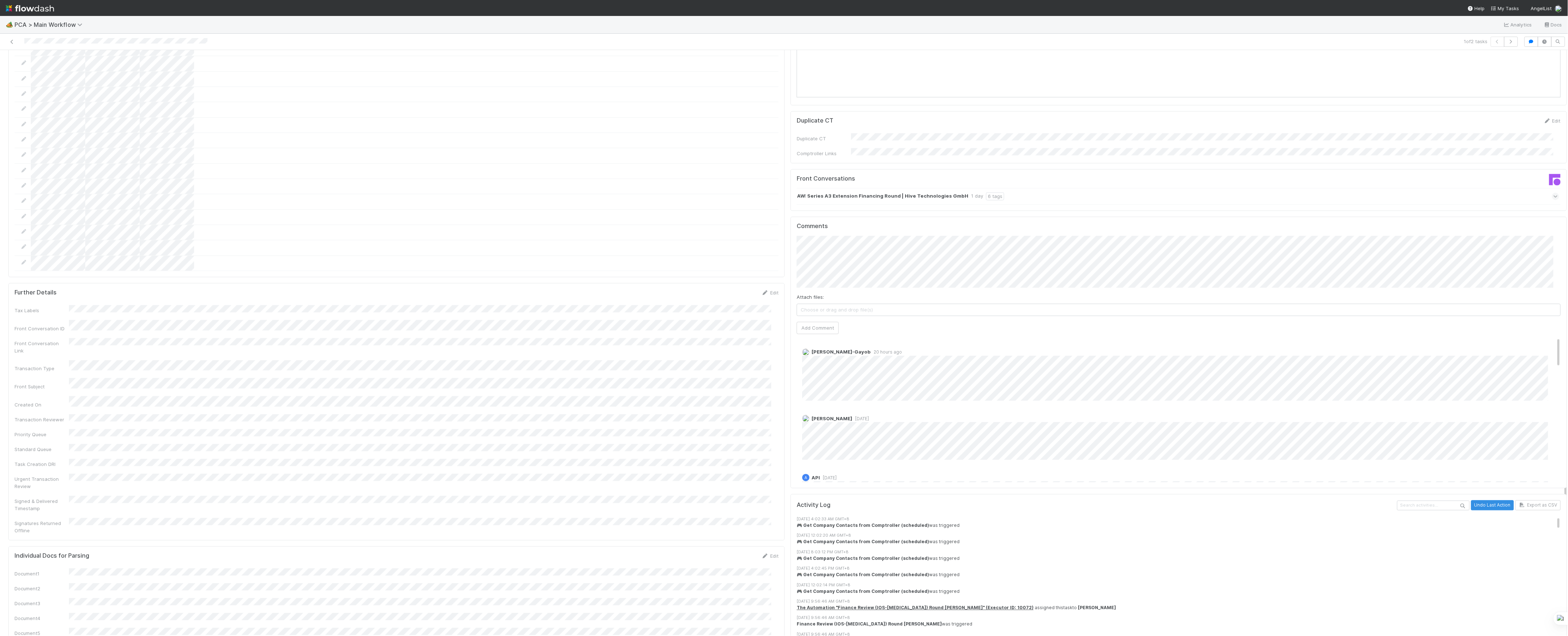
scroll to position [1112, 0]
click at [825, 335] on button "Add Comment" at bounding box center [817, 341] width 42 height 12
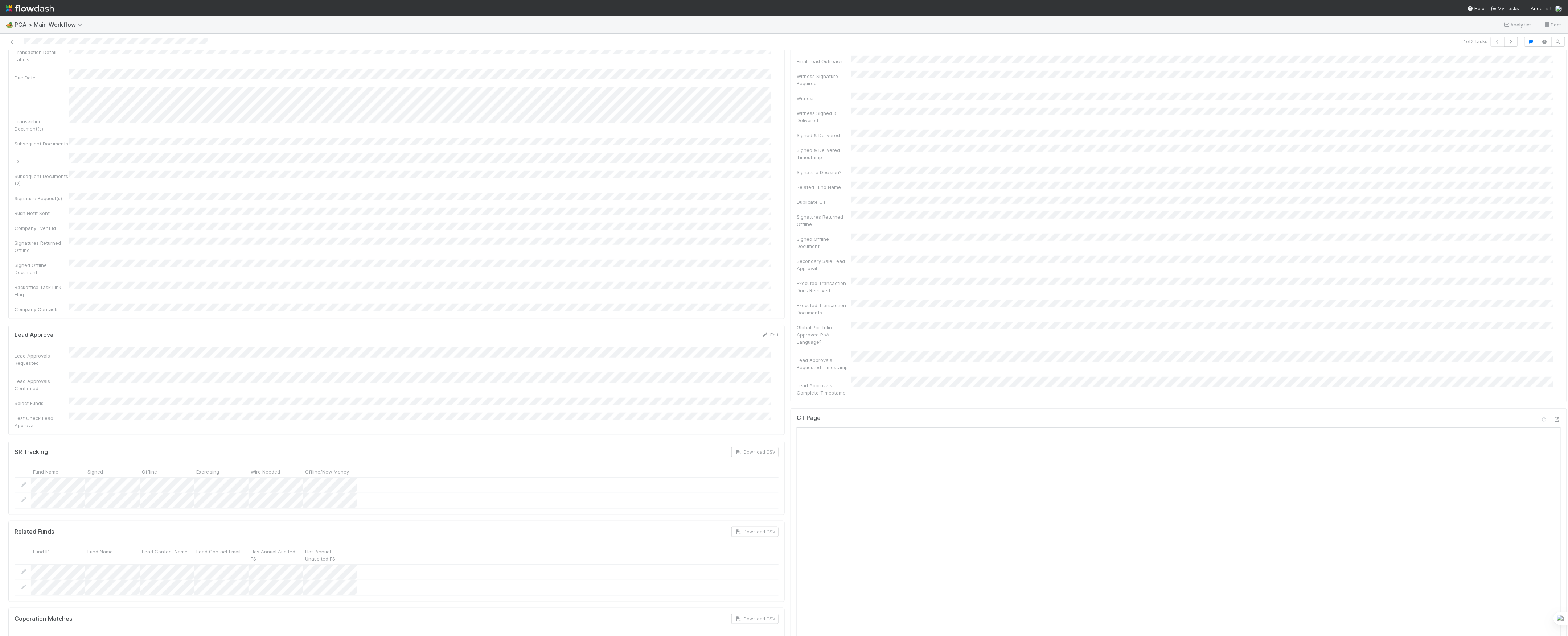
scroll to position [0, 0]
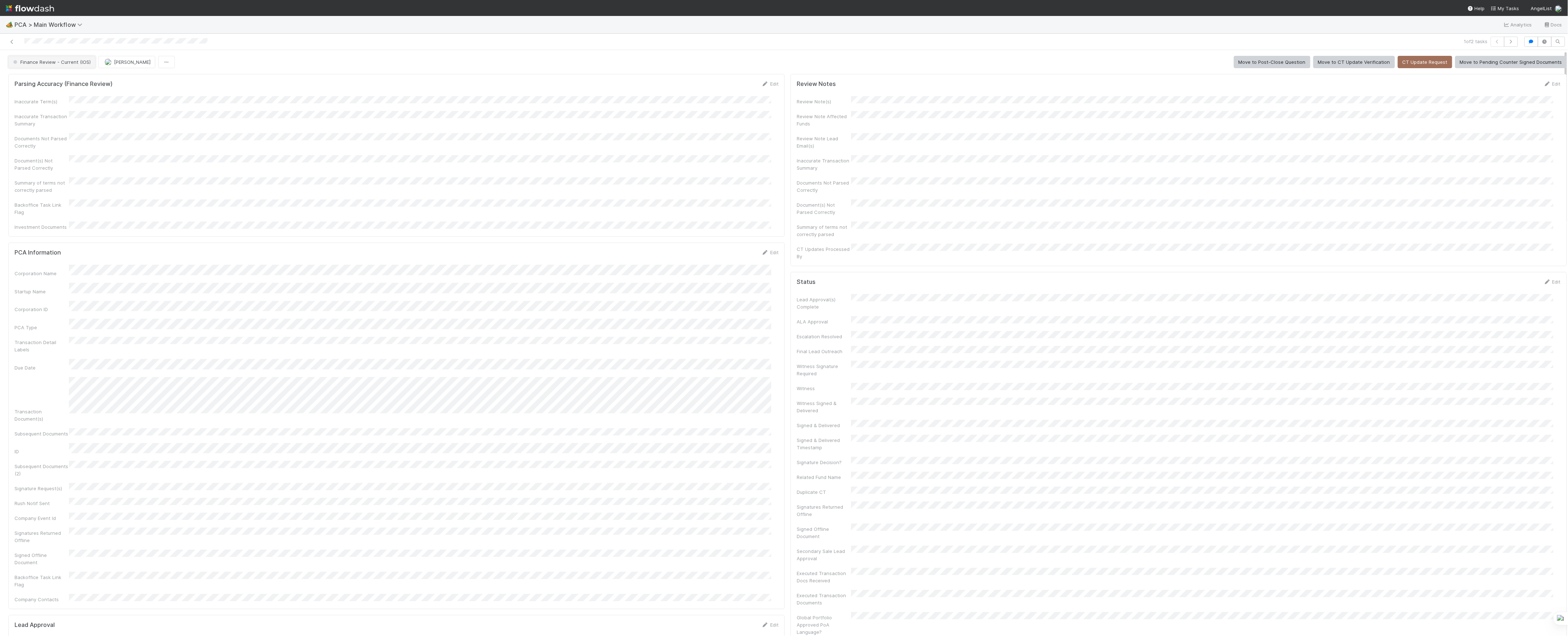
click at [79, 64] on span "Finance Review - Current (IOS)" at bounding box center [51, 62] width 79 height 6
click at [75, 60] on span "[PERSON_NAME]" at bounding box center [87, 62] width 37 height 6
click at [12, 41] on icon at bounding box center [12, 42] width 7 height 5
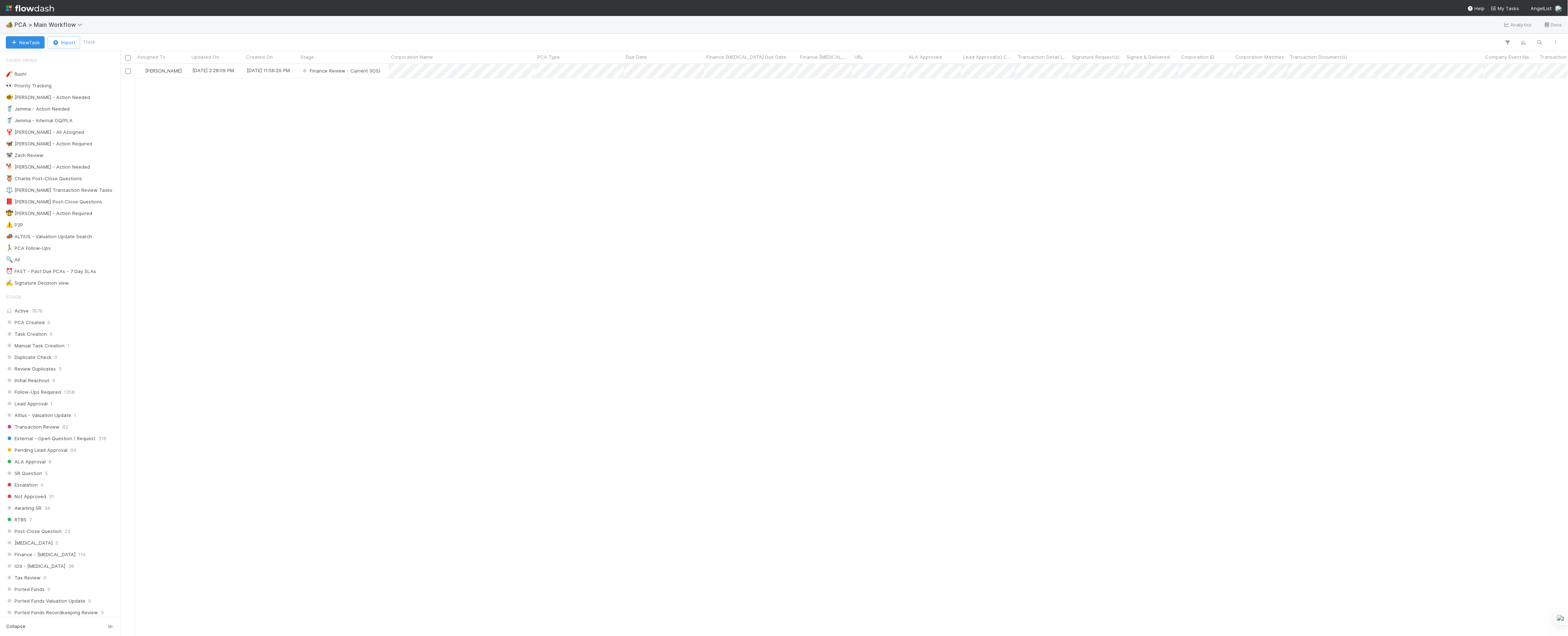
scroll to position [565, 1440]
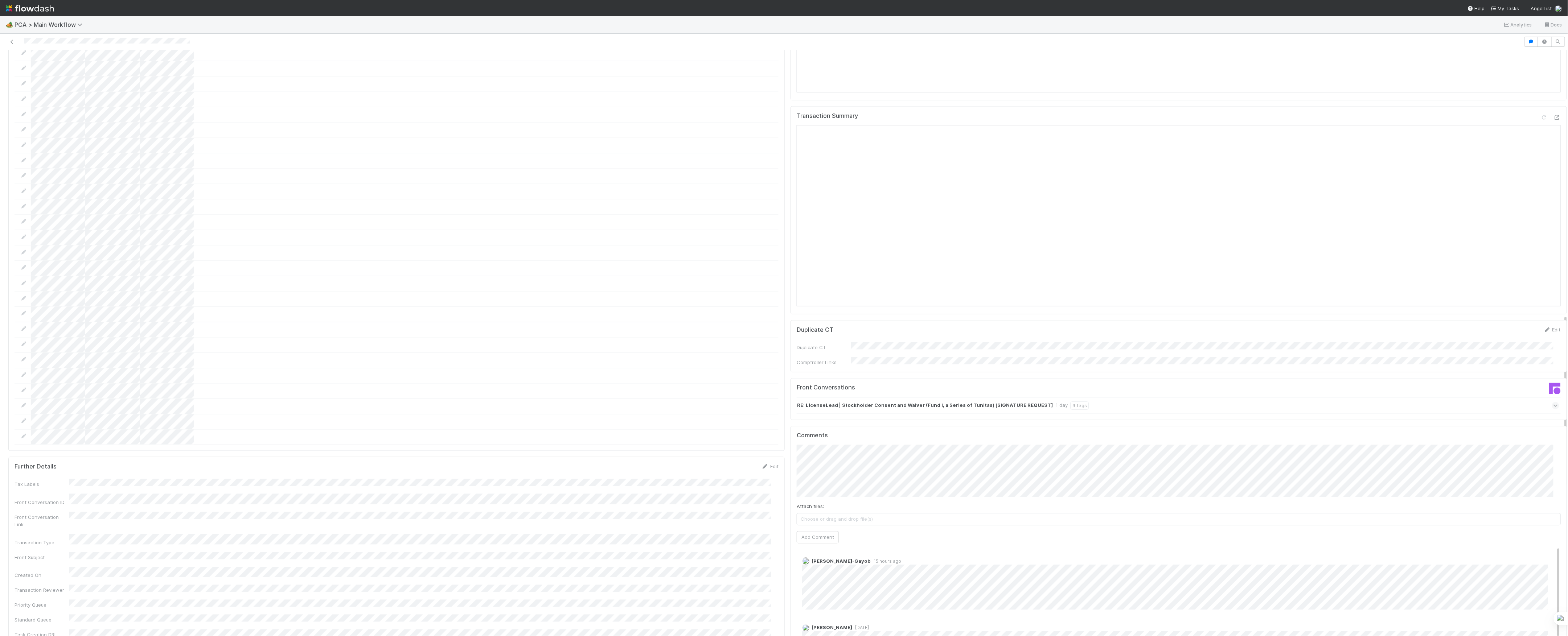
click at [828, 514] on span "Choose or drag and drop file(s)" at bounding box center [1178, 519] width 763 height 12
click at [925, 445] on div "Attach files: Choose or drag and drop file(s) Add Comment" at bounding box center [1178, 494] width 764 height 99
click at [852, 425] on span "[PERSON_NAME]-Gayob" at bounding box center [842, 426] width 54 height 6
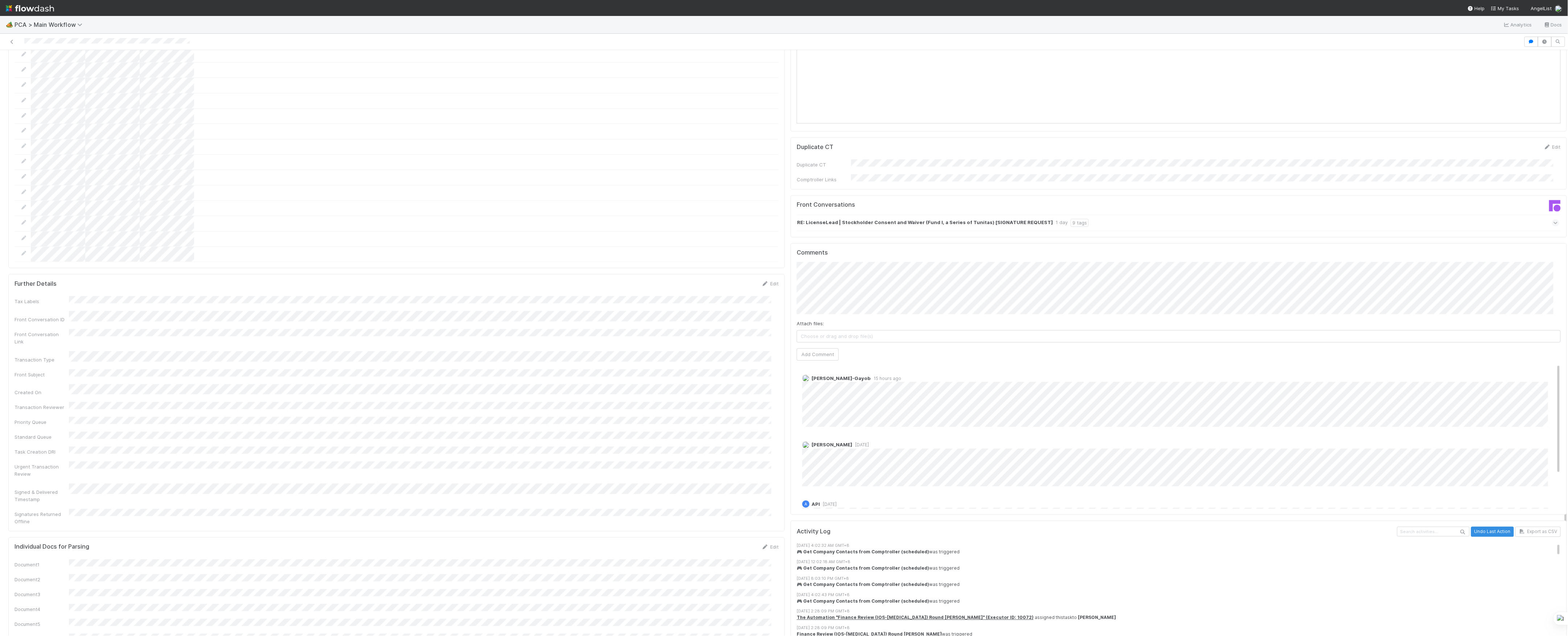
scroll to position [1112, 0]
click at [814, 338] on button "Add Comment" at bounding box center [817, 344] width 42 height 12
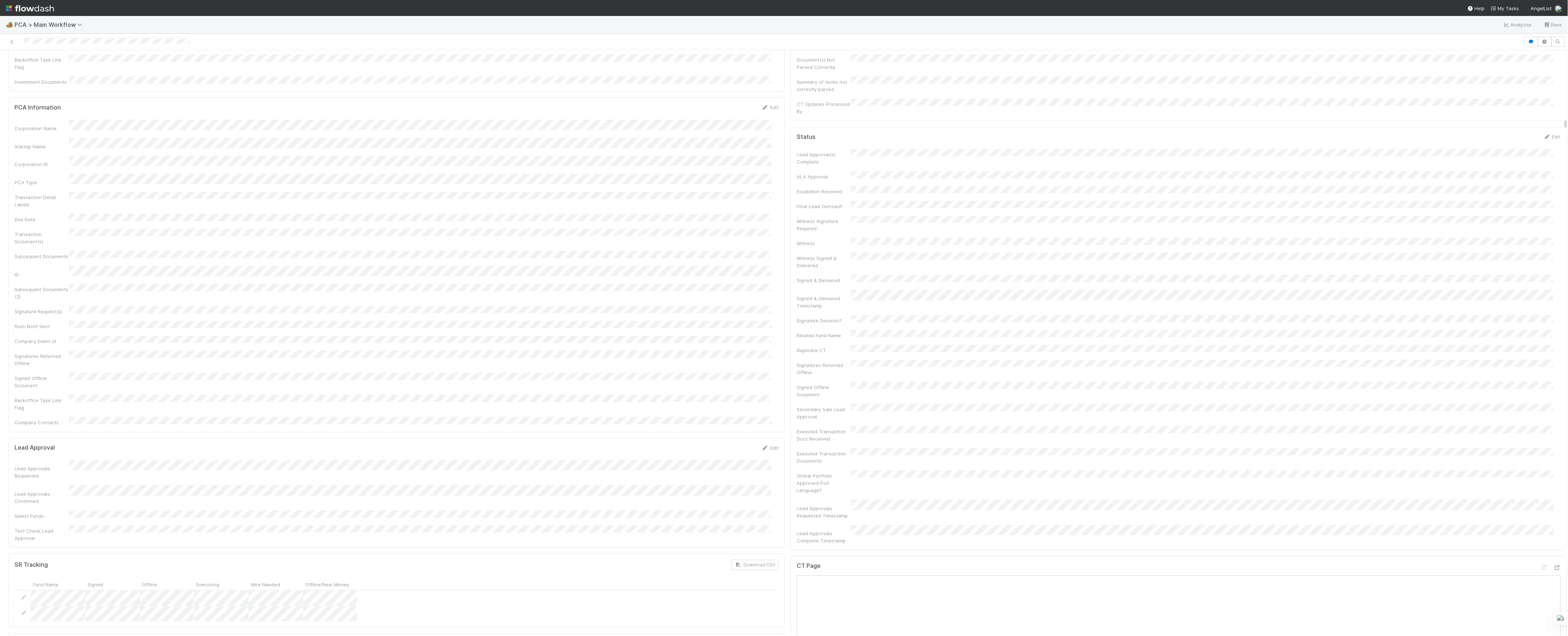
scroll to position [0, 0]
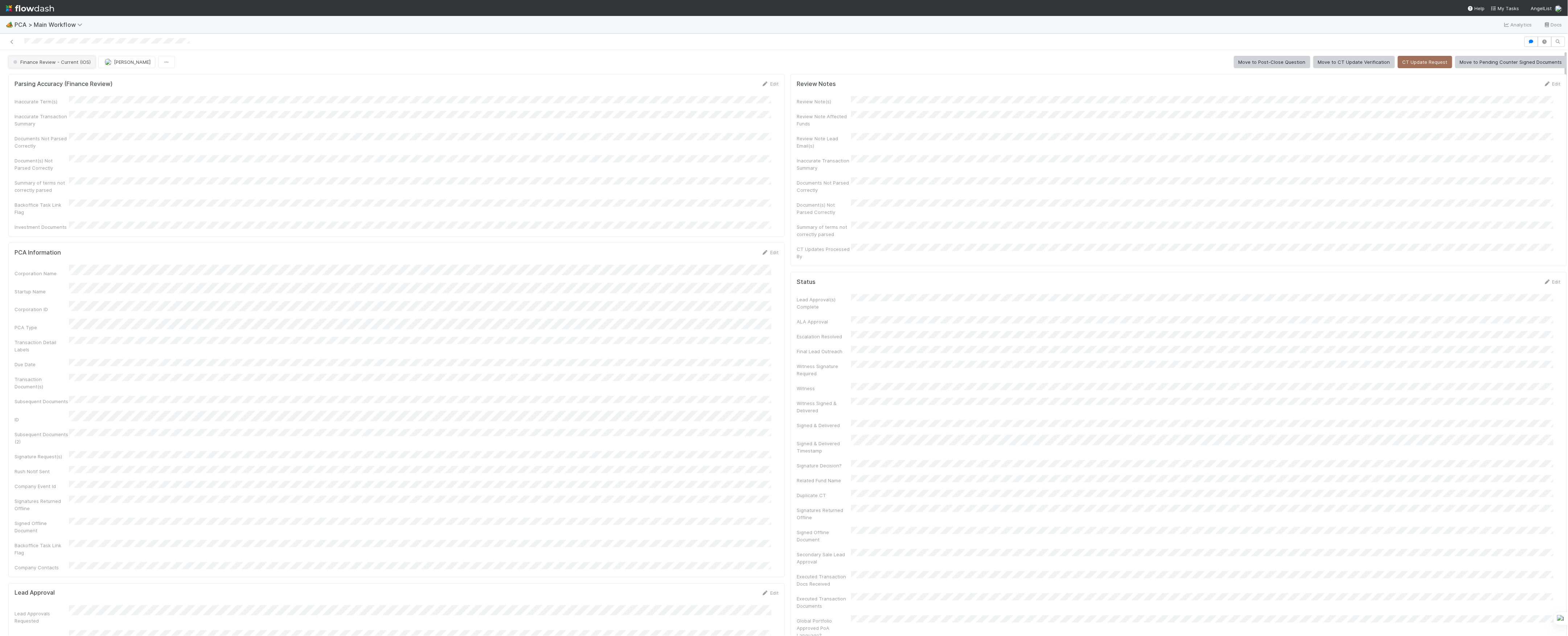
click at [58, 64] on span "Finance Review - Current (IOS)" at bounding box center [51, 62] width 79 height 6
click at [79, 68] on button "[PERSON_NAME]" at bounding box center [107, 62] width 57 height 12
click at [85, 64] on img "button" at bounding box center [88, 62] width 7 height 7
click at [14, 44] on link at bounding box center [12, 42] width 7 height 7
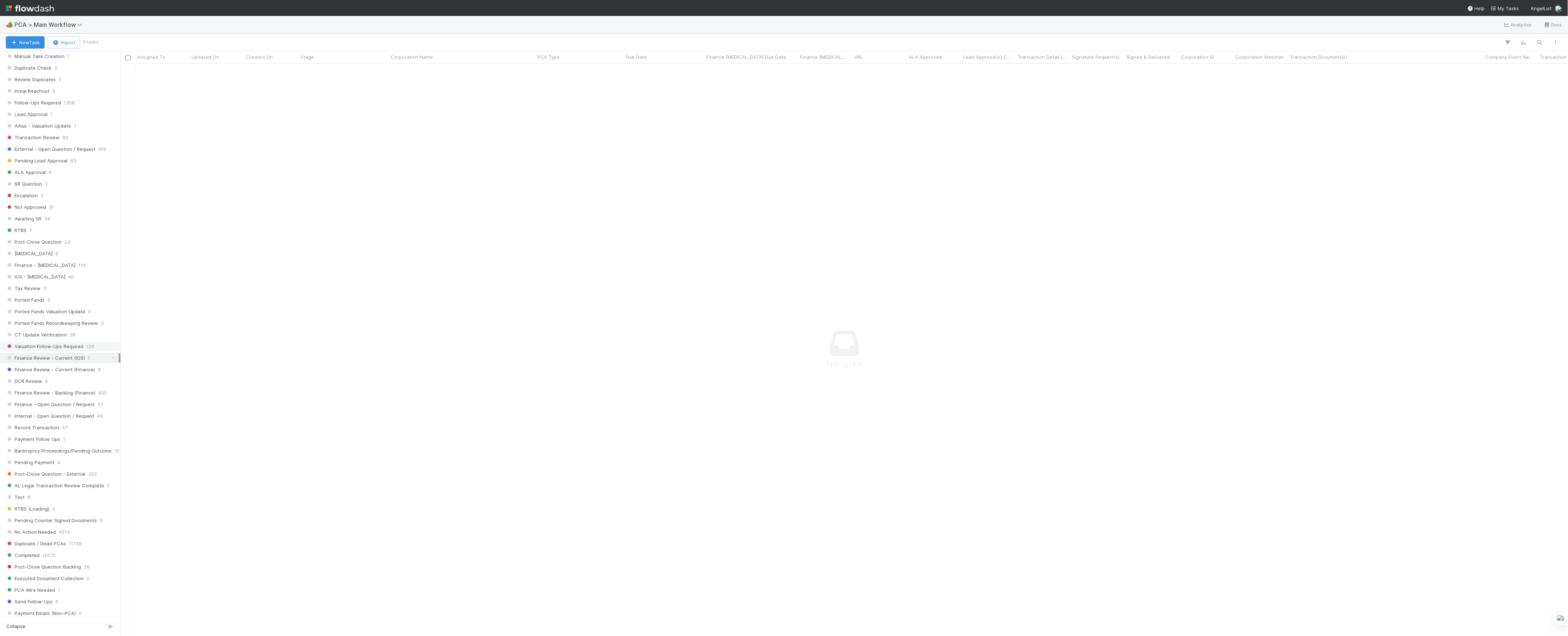
scroll to position [290, 0]
click at [57, 385] on div "DCR Review 4" at bounding box center [62, 380] width 113 height 9
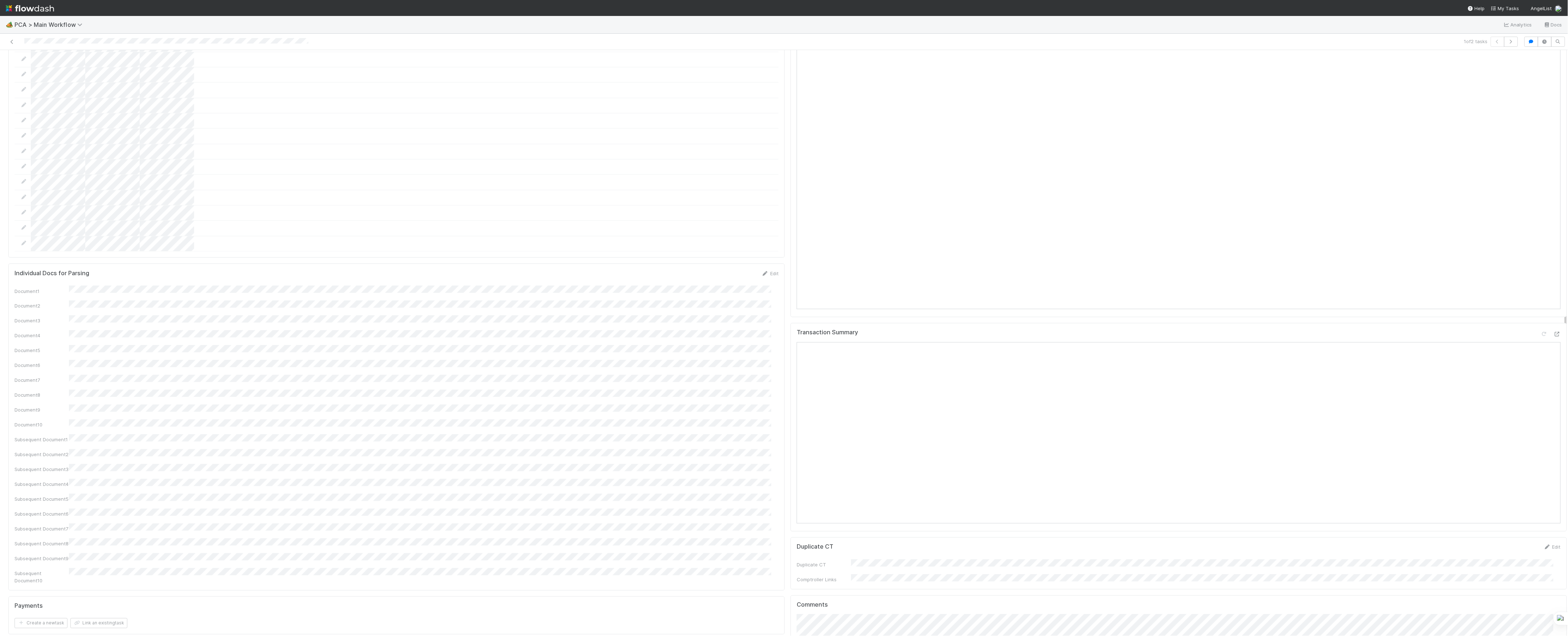
scroll to position [677, 0]
click at [1553, 251] on icon at bounding box center [1557, 253] width 7 height 5
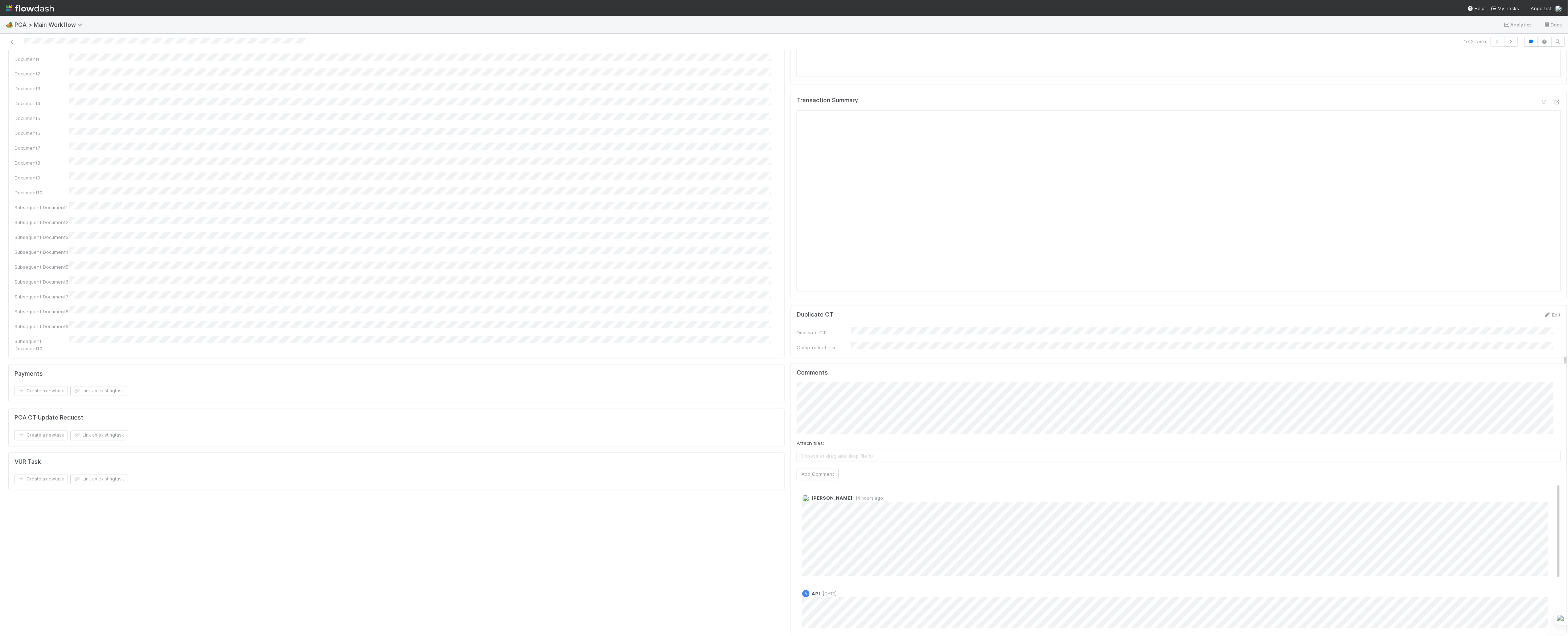
scroll to position [1161, 0]
click at [869, 347] on button "[PERSON_NAME]" at bounding box center [852, 343] width 55 height 10
click at [802, 458] on button "Add Comment" at bounding box center [817, 464] width 42 height 12
click at [808, 494] on link "Edit" at bounding box center [812, 497] width 9 height 6
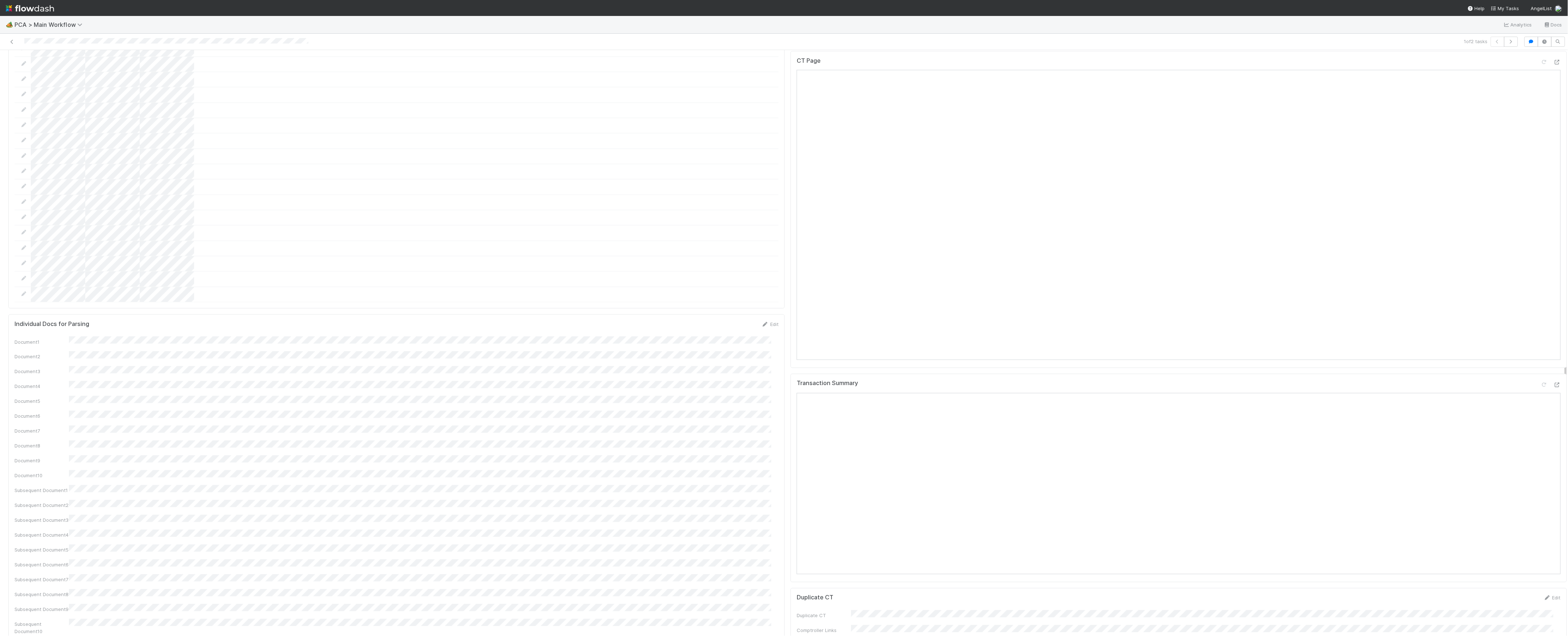
scroll to position [1064, 0]
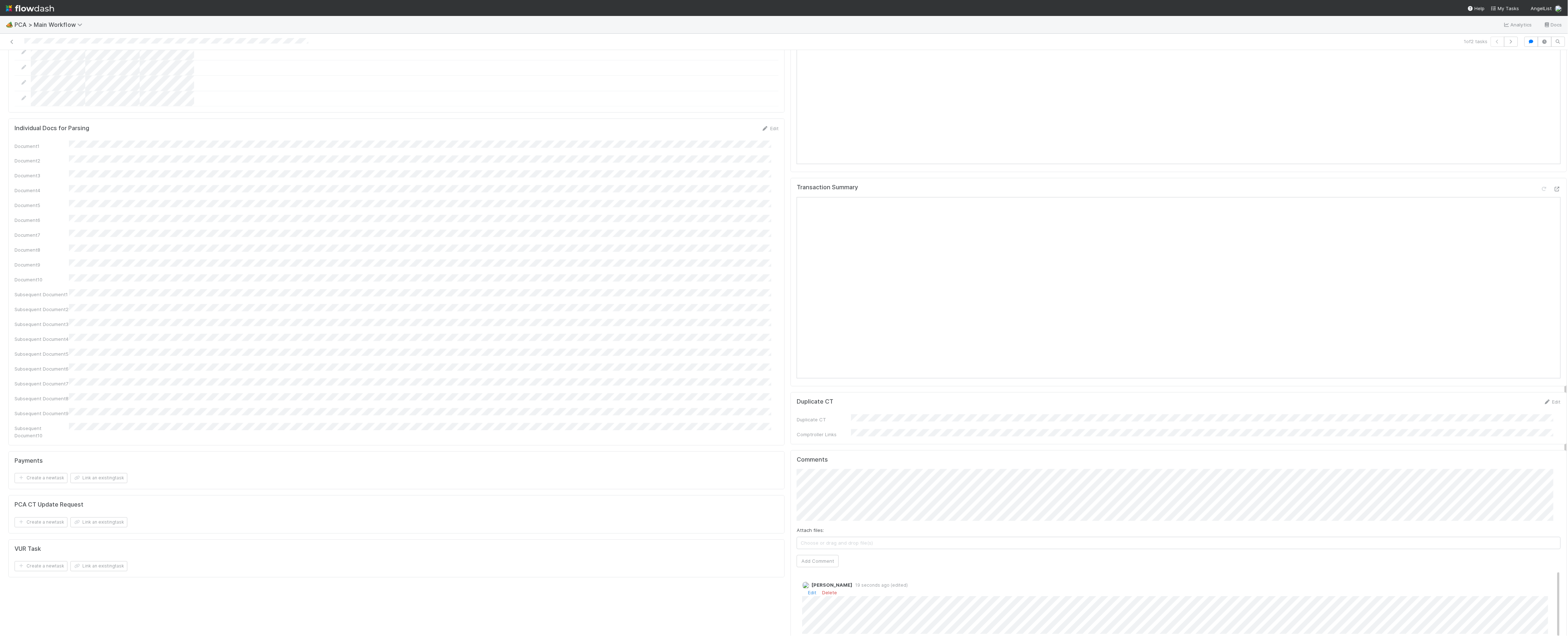
click at [802, 590] on div "Edit Delete" at bounding box center [1182, 593] width 760 height 7
click at [808, 590] on link "Edit" at bounding box center [812, 593] width 9 height 6
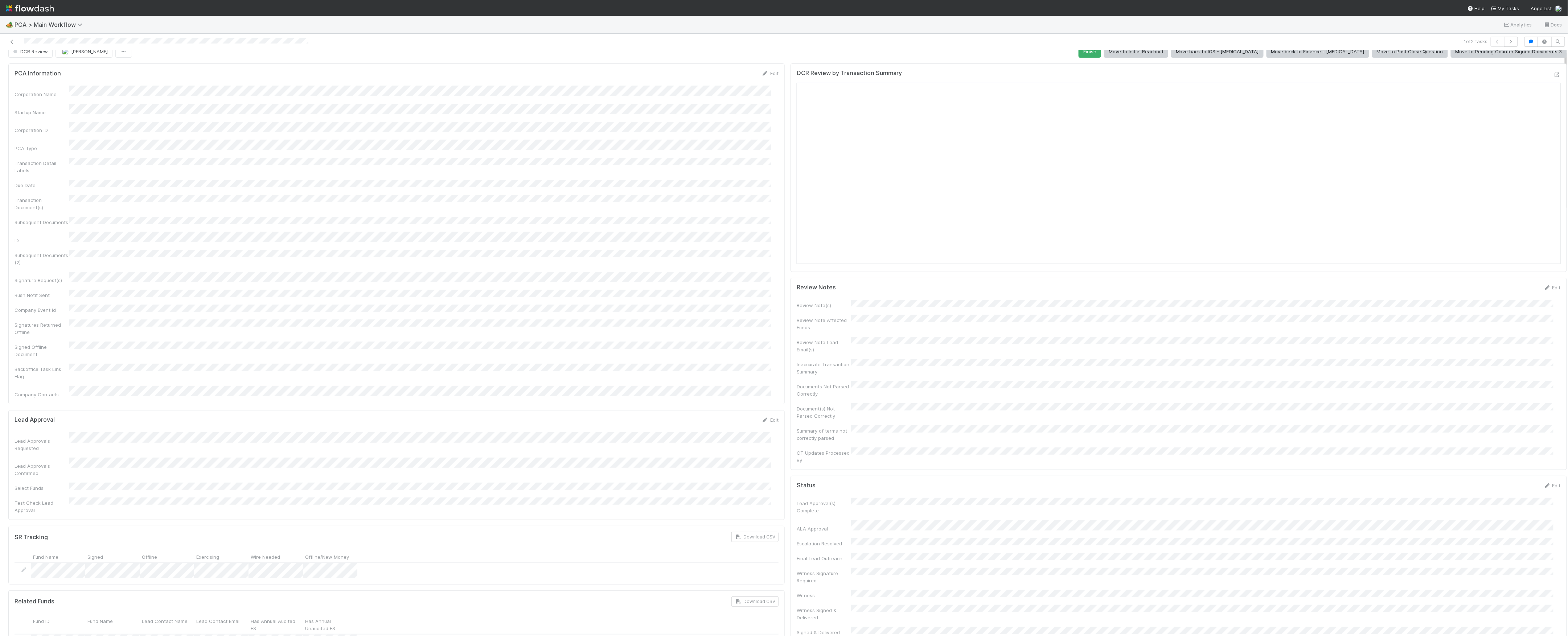
scroll to position [0, 0]
click at [30, 68] on button "DCR Review" at bounding box center [30, 62] width 44 height 12
click at [88, 60] on span "[PERSON_NAME]" at bounding box center [89, 62] width 37 height 6
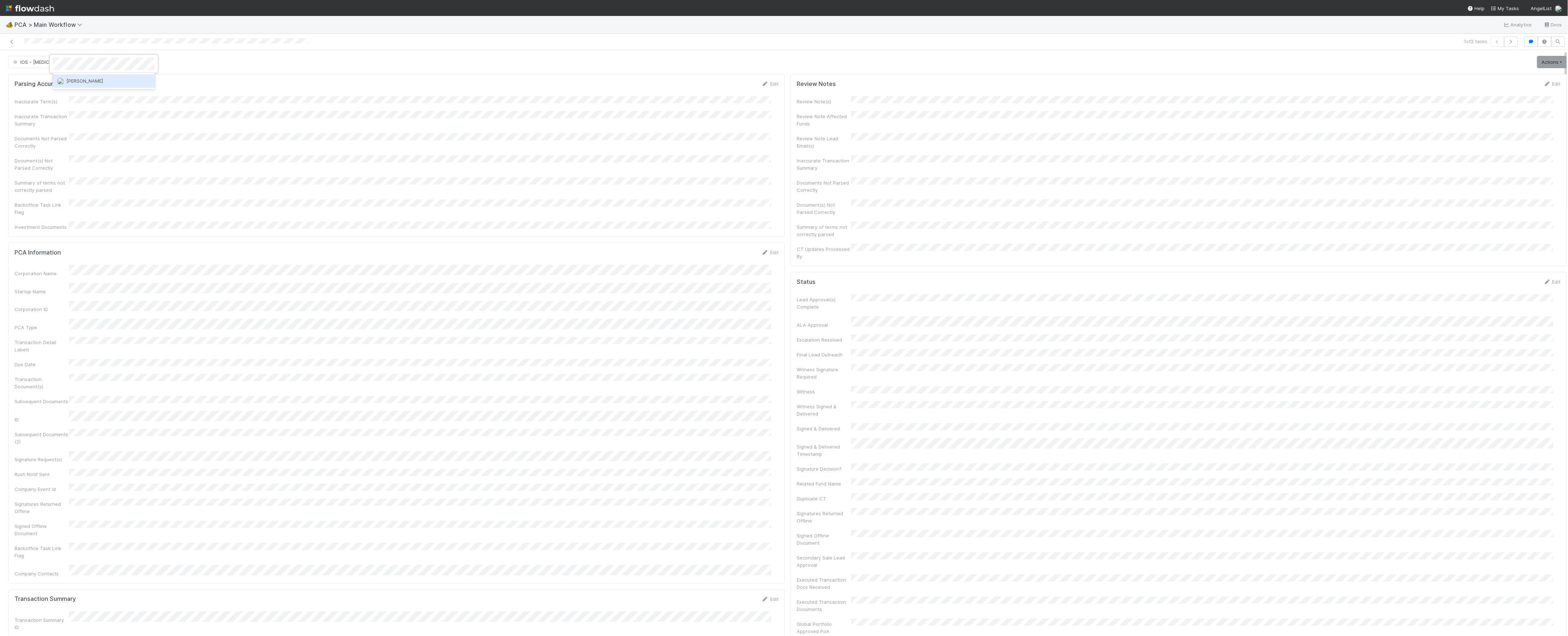
click at [122, 89] on div "[PERSON_NAME]" at bounding box center [103, 81] width 102 height 16
click at [125, 83] on div "[PERSON_NAME]" at bounding box center [103, 80] width 102 height 13
click at [12, 43] on icon at bounding box center [12, 42] width 7 height 5
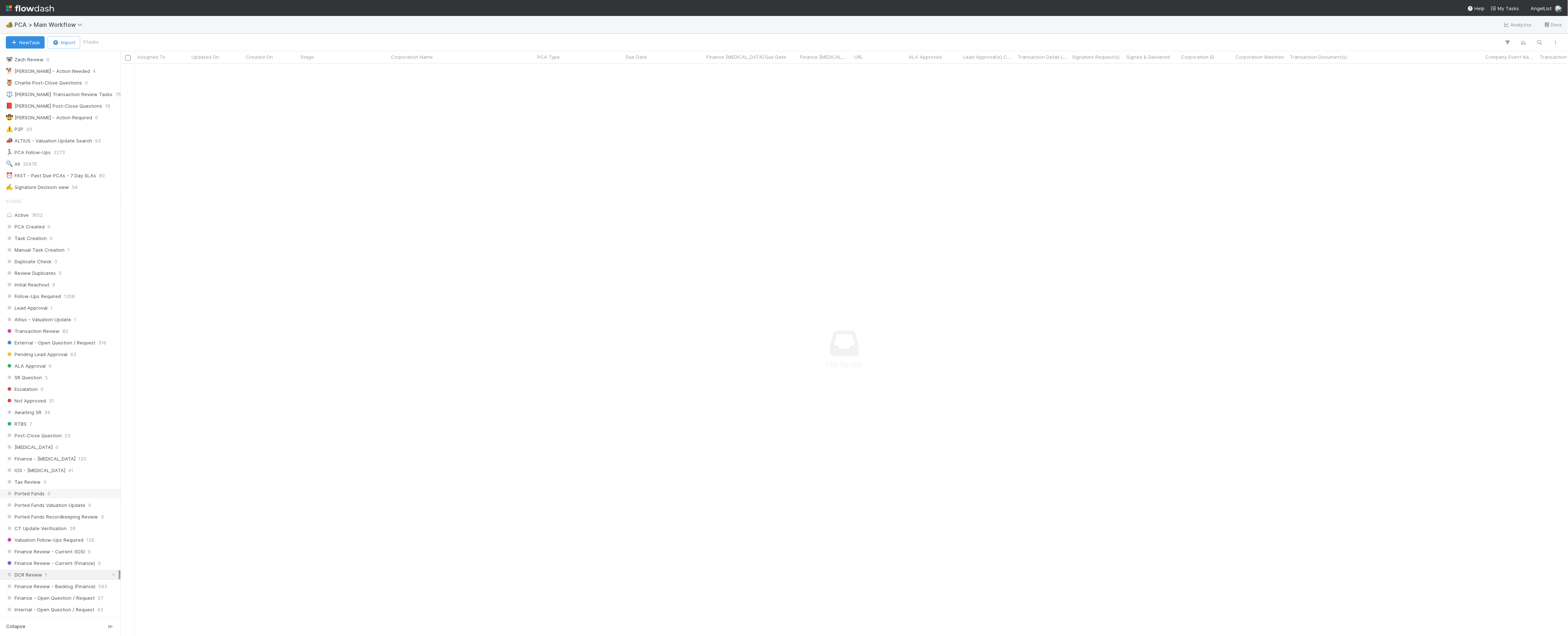
scroll to position [290, 0]
click at [54, 374] on span "Finance Review - Current (Finance)" at bounding box center [51, 369] width 89 height 9
click at [46, 415] on div "All 35476" at bounding box center [62, 411] width 113 height 9
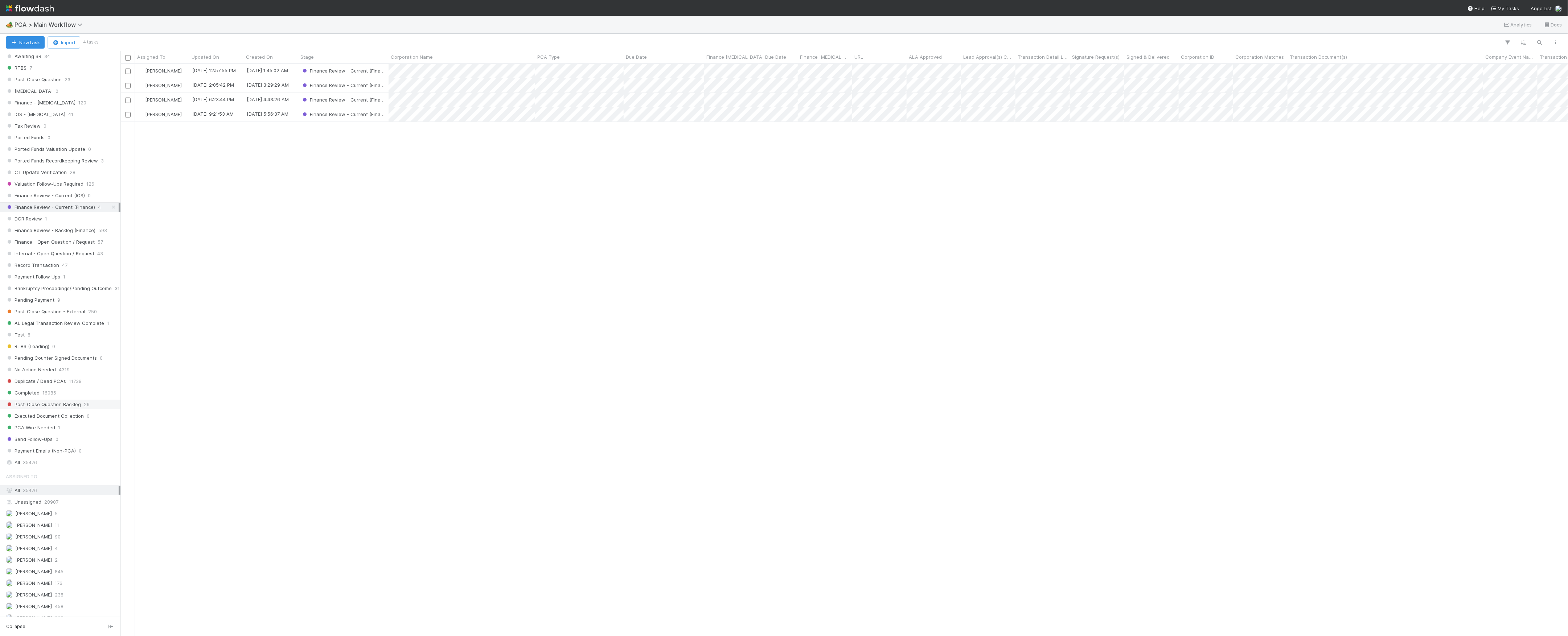
scroll to position [435, 0]
click at [51, 240] on div "DCR Review 1" at bounding box center [62, 236] width 113 height 9
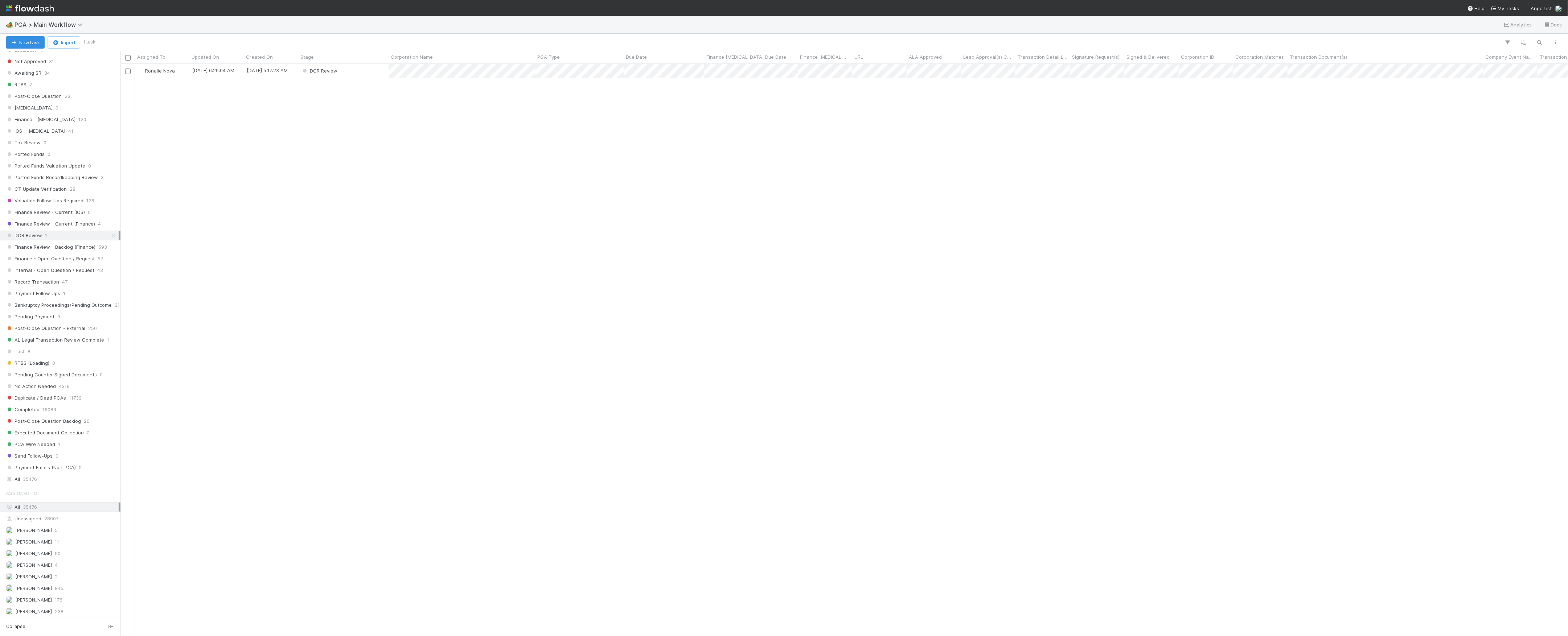
scroll to position [565, 1440]
click at [365, 75] on div "DCR Review" at bounding box center [343, 71] width 90 height 14
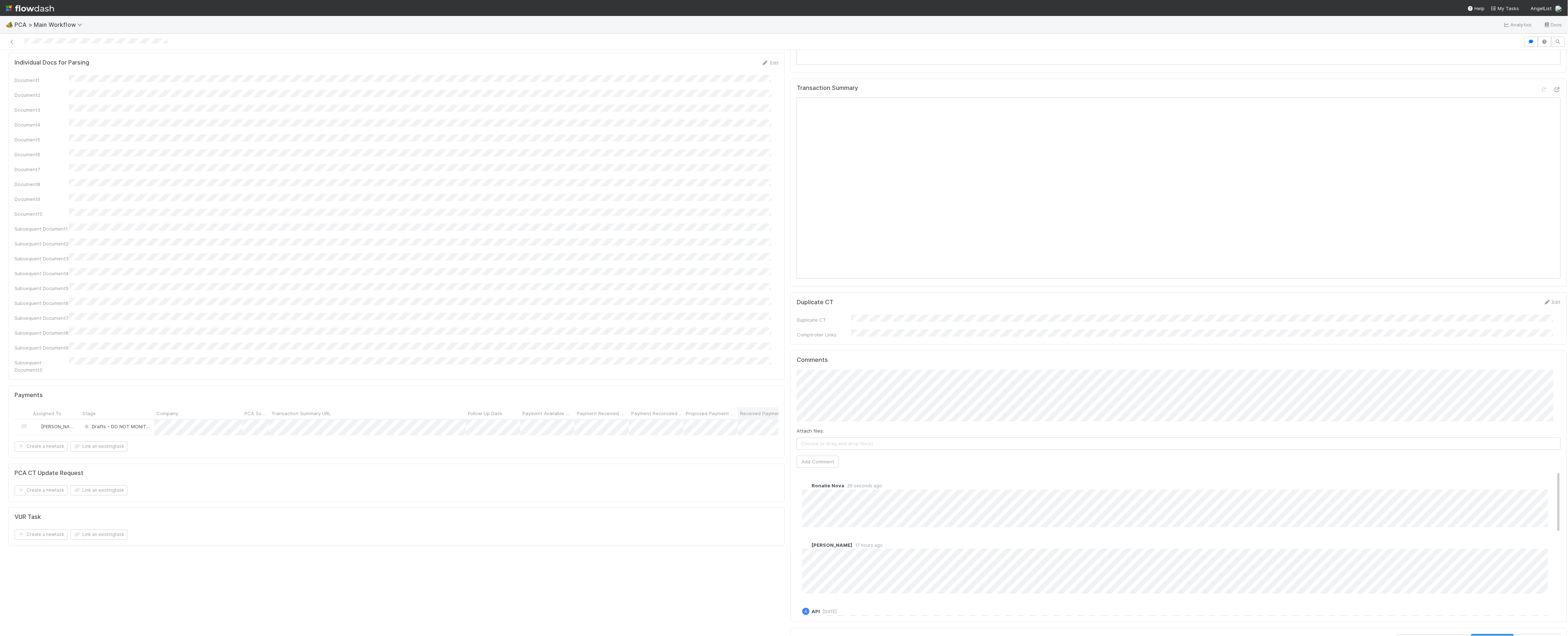
scroll to position [1161, 0]
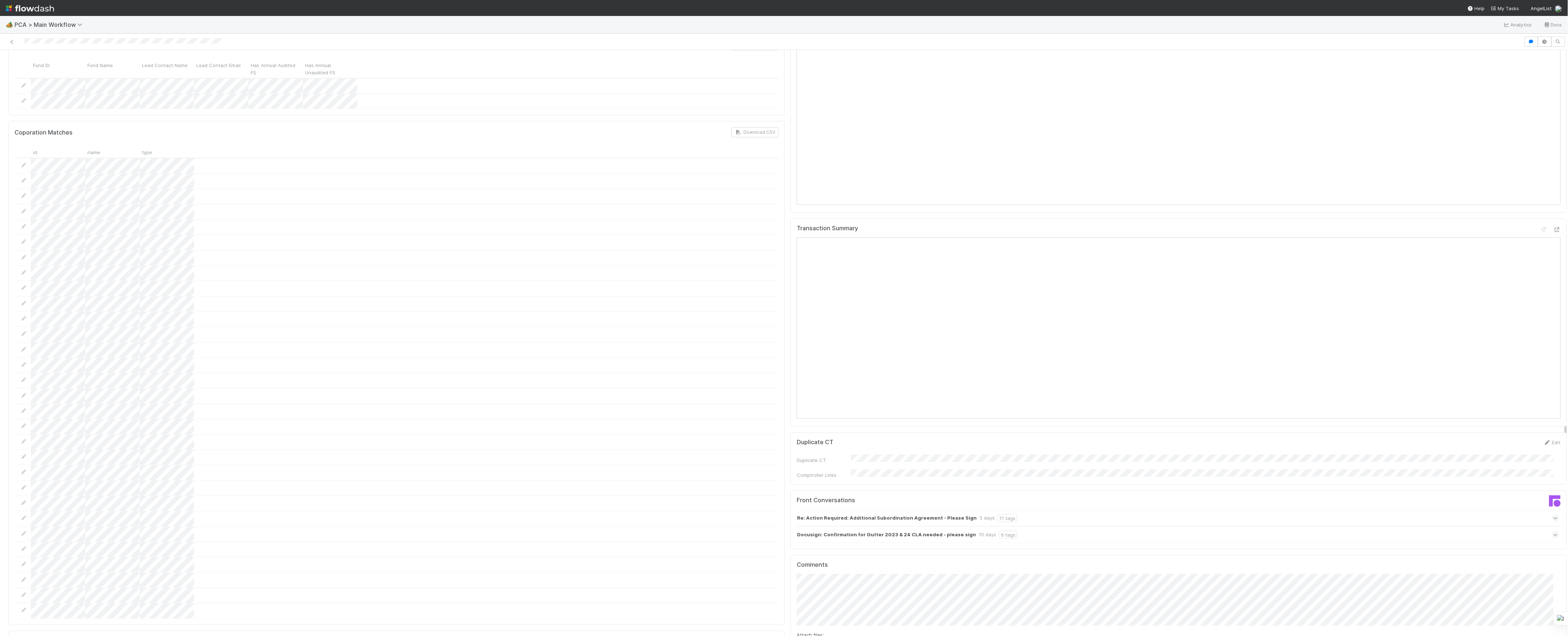
scroll to position [581, 0]
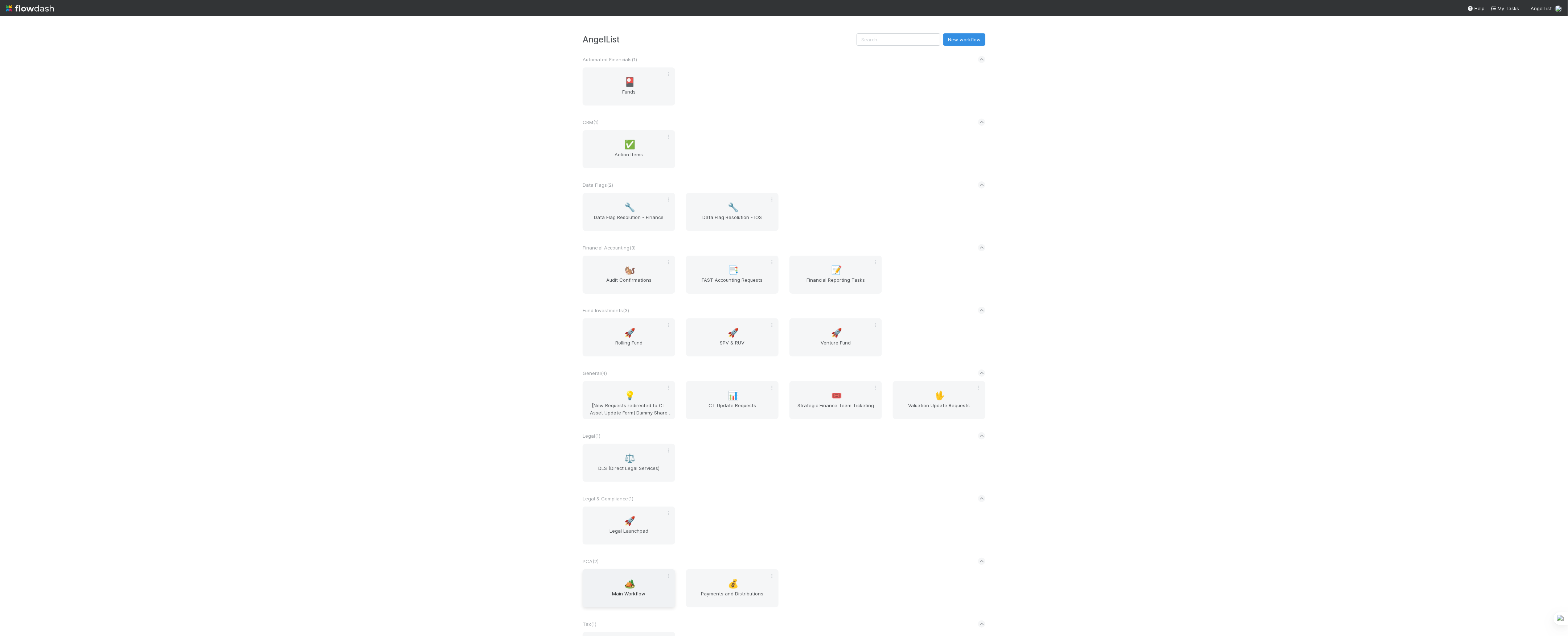
click at [643, 584] on div "🏕️ Main Workflow" at bounding box center [629, 589] width 93 height 38
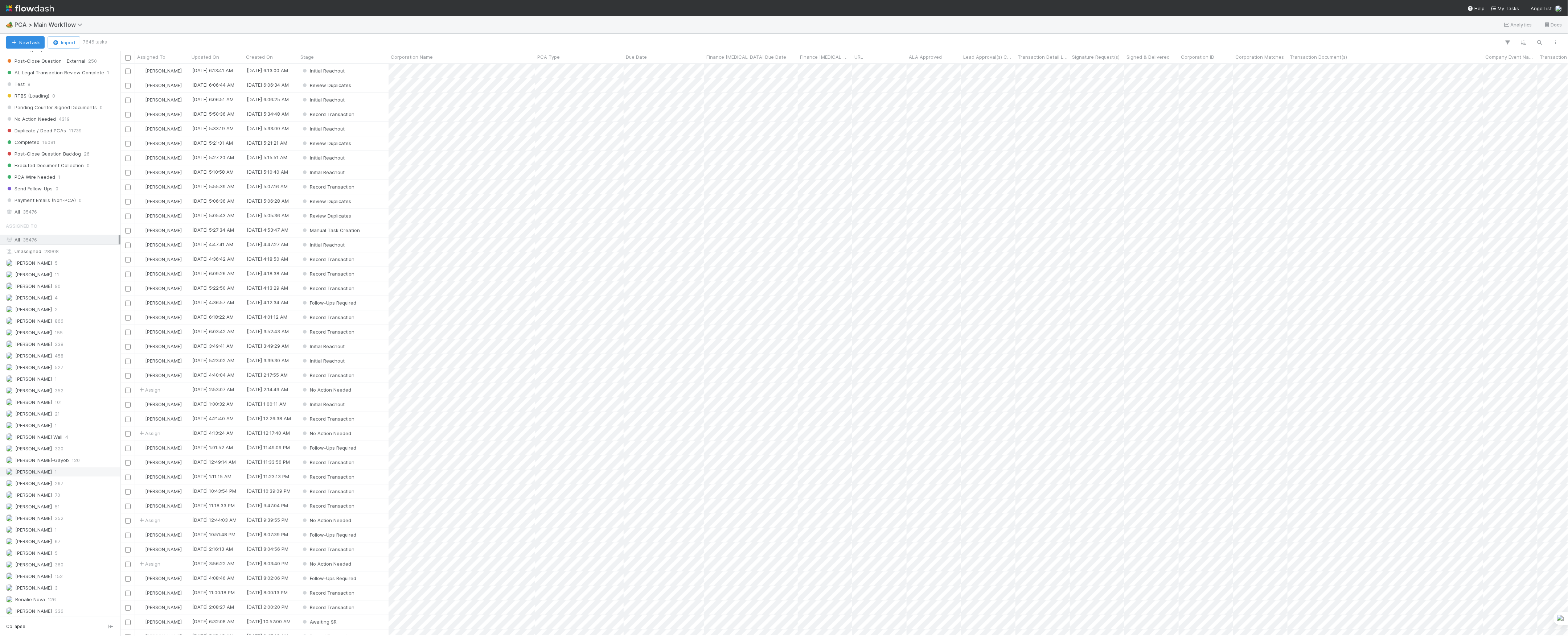
scroll to position [764, 0]
click at [51, 474] on div "Assigned To All 35476 Unassigned 28908 [PERSON_NAME] 5 [PERSON_NAME] 11 [PERSON…" at bounding box center [60, 399] width 121 height 432
click at [52, 469] on div "[PERSON_NAME] 51" at bounding box center [62, 470] width 113 height 9
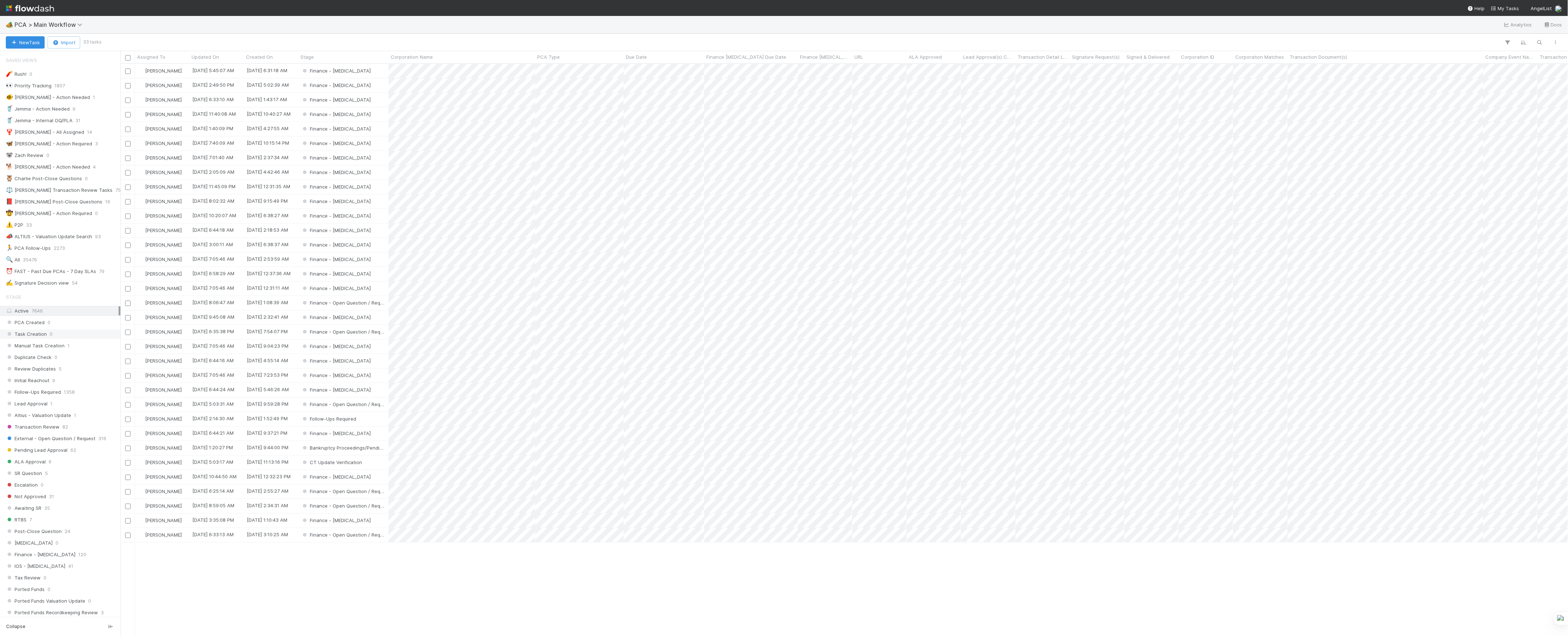
scroll to position [565, 1440]
click at [52, 272] on div "⏰ FAST - Past Due PCAs - 7 Day SLAs" at bounding box center [51, 271] width 90 height 9
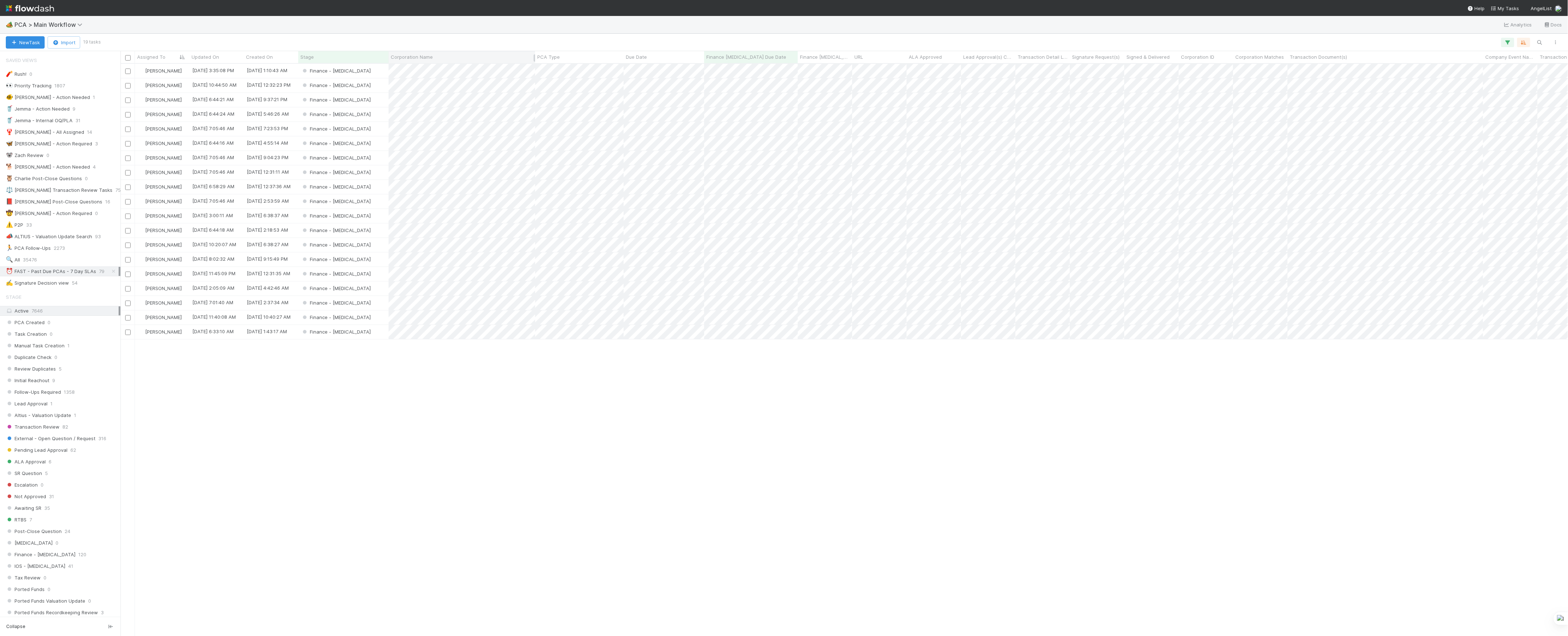
scroll to position [565, 1440]
click at [429, 57] on span "Corporation Name" at bounding box center [411, 57] width 42 height 7
click at [431, 72] on div "Sort A → Z" at bounding box center [433, 71] width 83 height 11
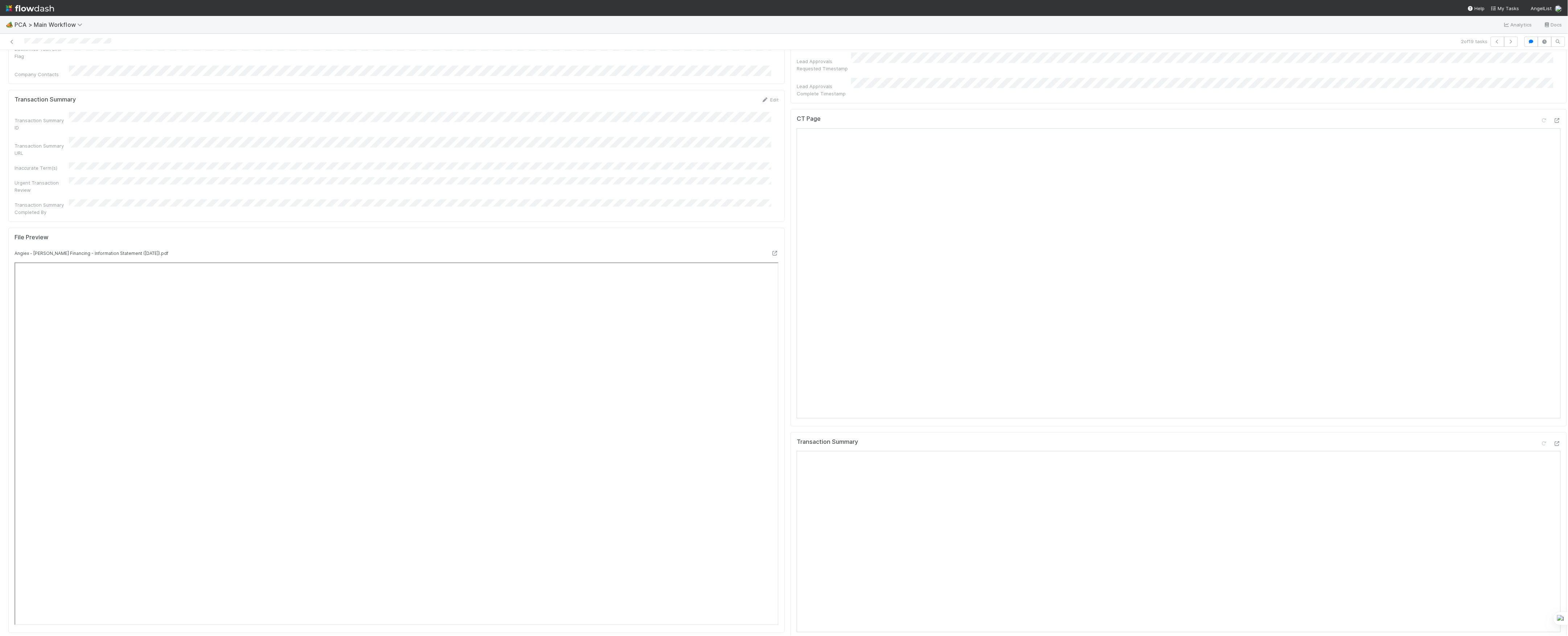
scroll to position [532, 0]
click at [1553, 215] on icon at bounding box center [1557, 217] width 7 height 5
click at [1553, 538] on icon at bounding box center [1557, 540] width 7 height 5
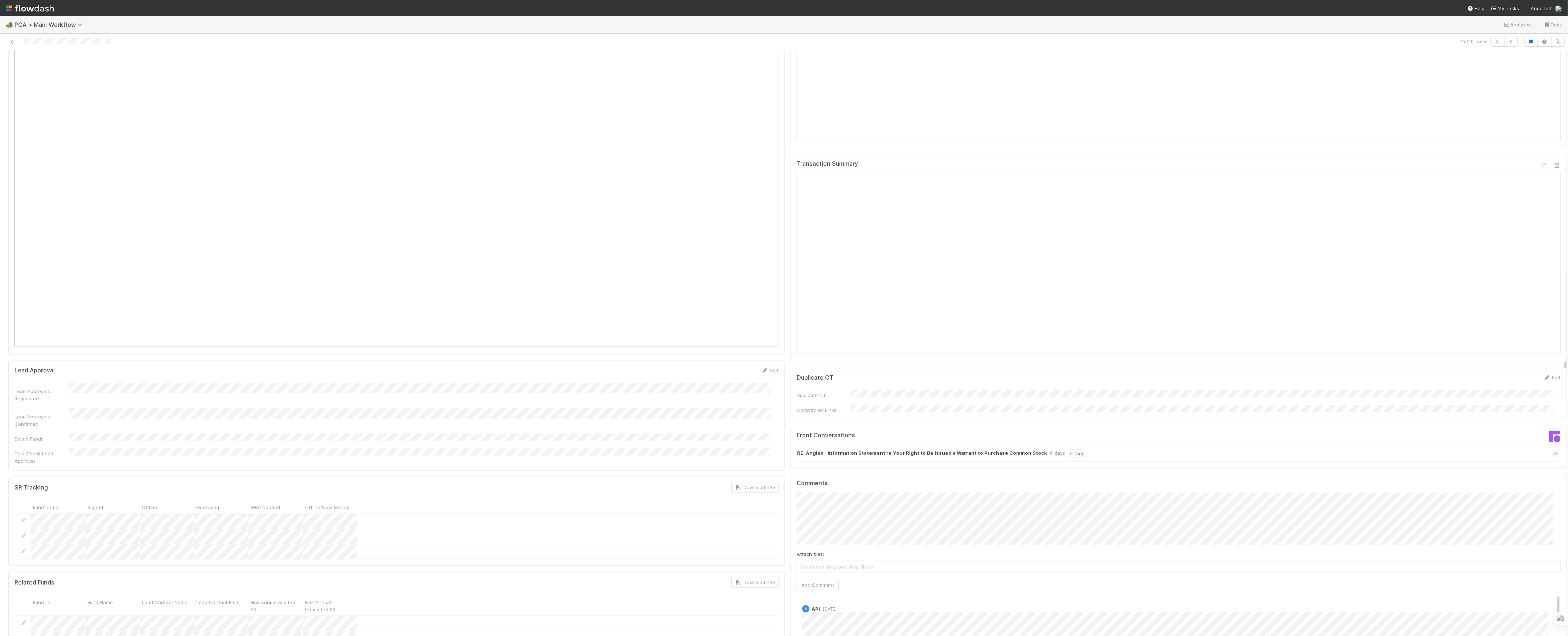
scroll to position [919, 0]
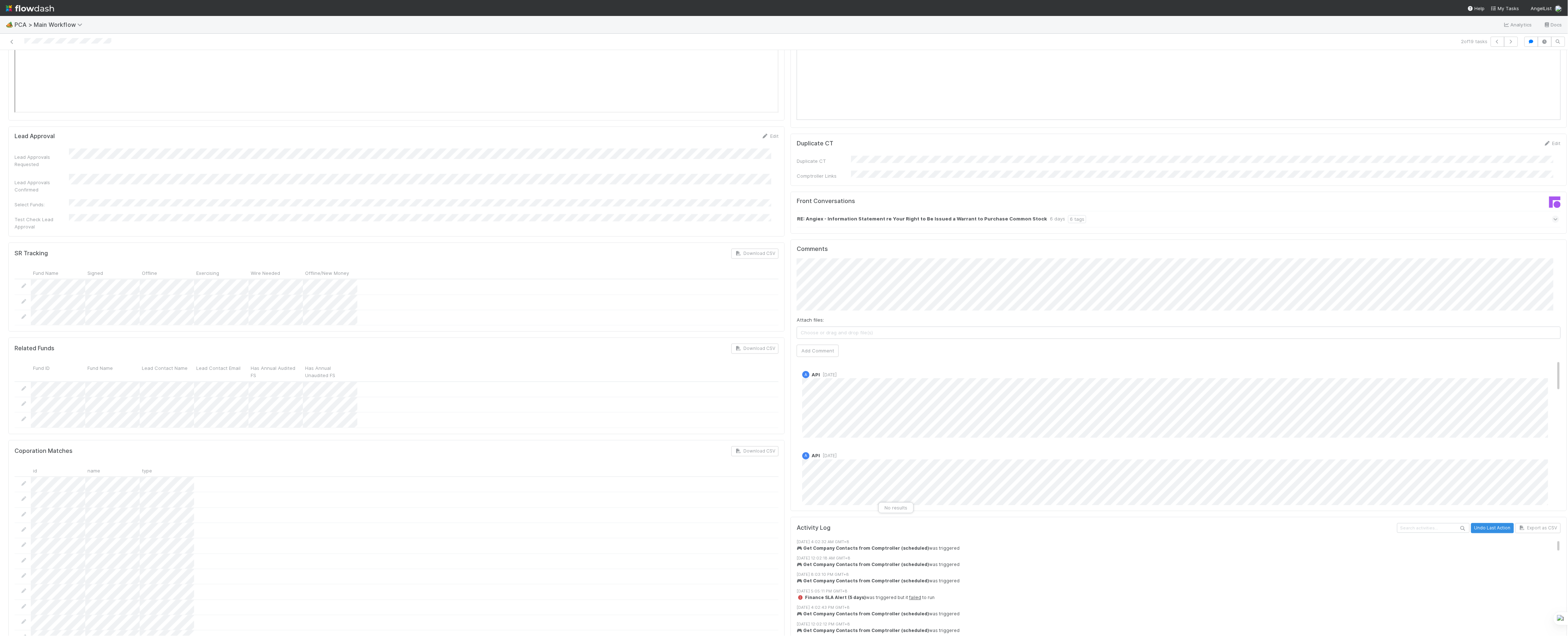
scroll to position [1112, 0]
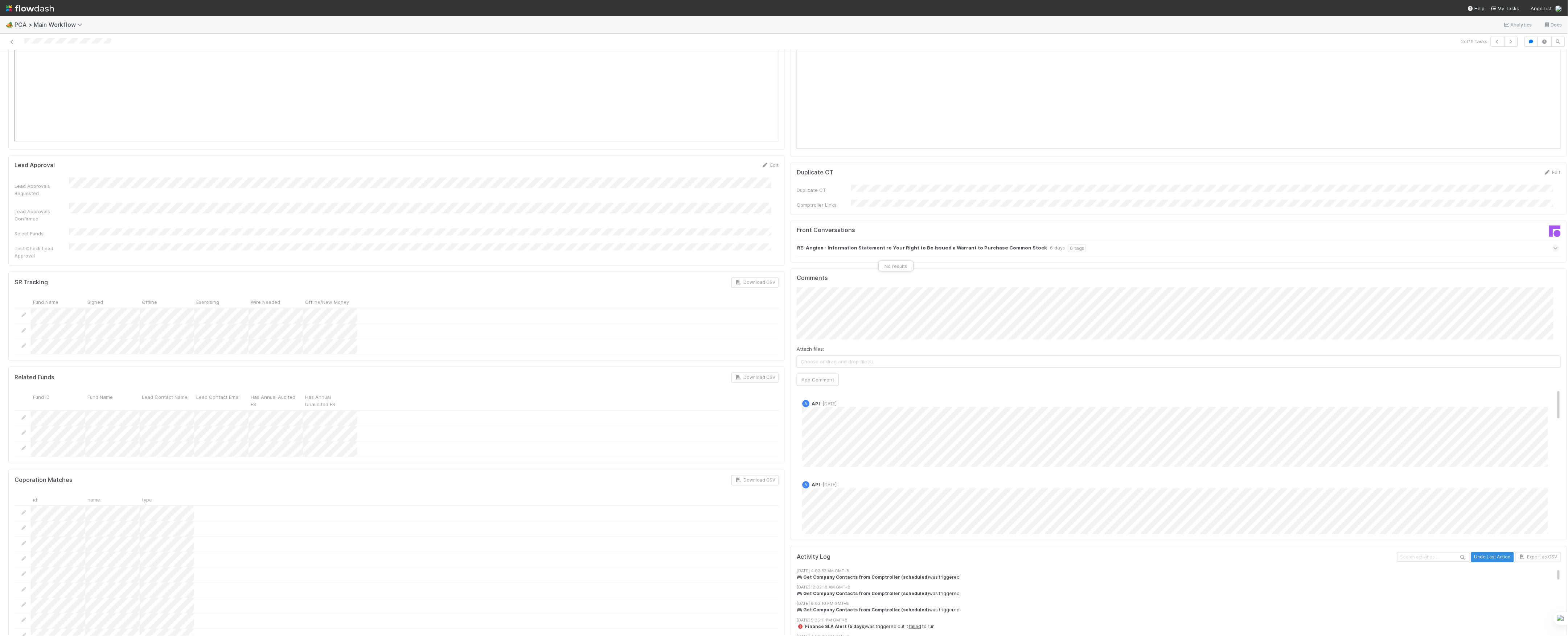
click at [778, 102] on div "Finance ICU SLA Edit Finance ICU Start Date Finance ICU Due Date Finance ICU SL…" at bounding box center [396, 274] width 782 height 2632
click at [791, 269] on div "Comments Attach files: Choose or drag and drop file(s) Add Comment A API 1 day …" at bounding box center [1178, 405] width 776 height 271
click at [719, 232] on div "Finance ICU SLA Edit Finance ICU Start Date Finance ICU Due Date Finance ICU SL…" at bounding box center [788, 274] width 1564 height 2632
click at [779, 298] on div "Finance ICU SLA Edit Finance ICU Start Date Finance ICU Due Date Finance ICU SL…" at bounding box center [788, 274] width 1564 height 2632
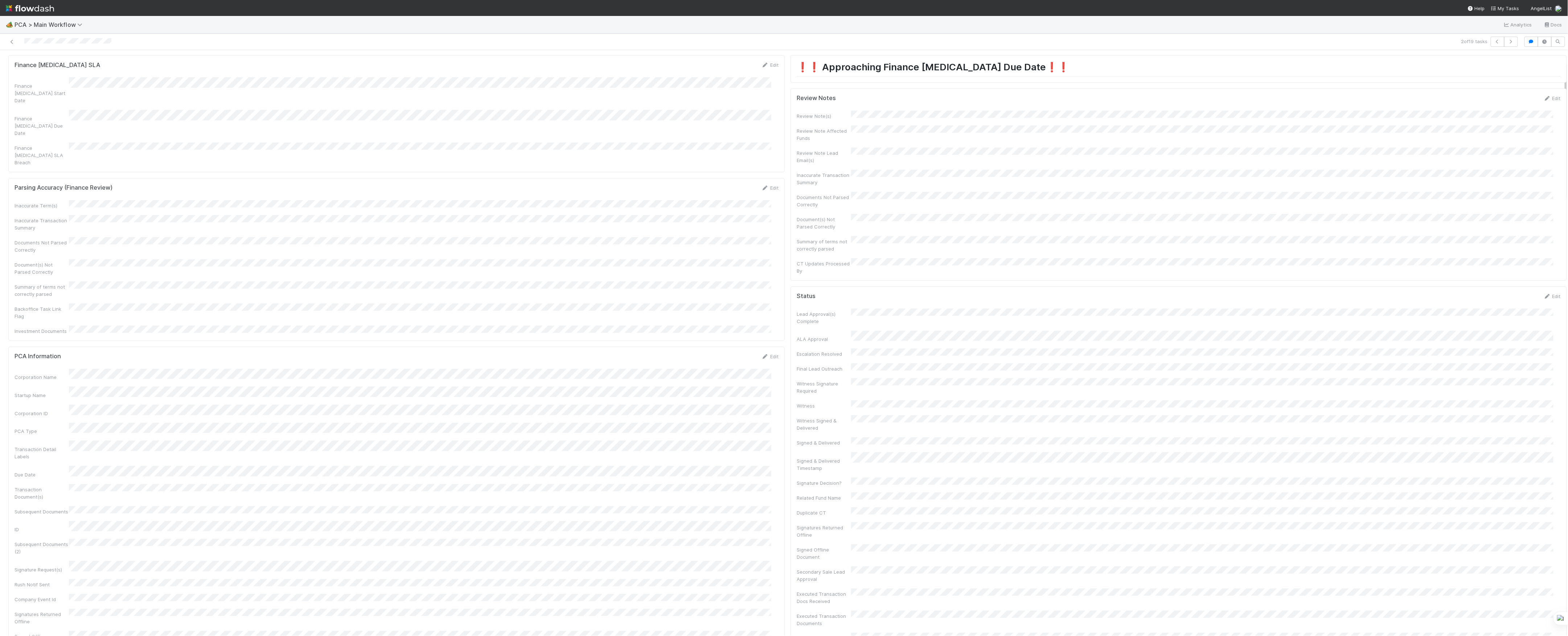
scroll to position [0, 0]
